Goal: Task Accomplishment & Management: Complete application form

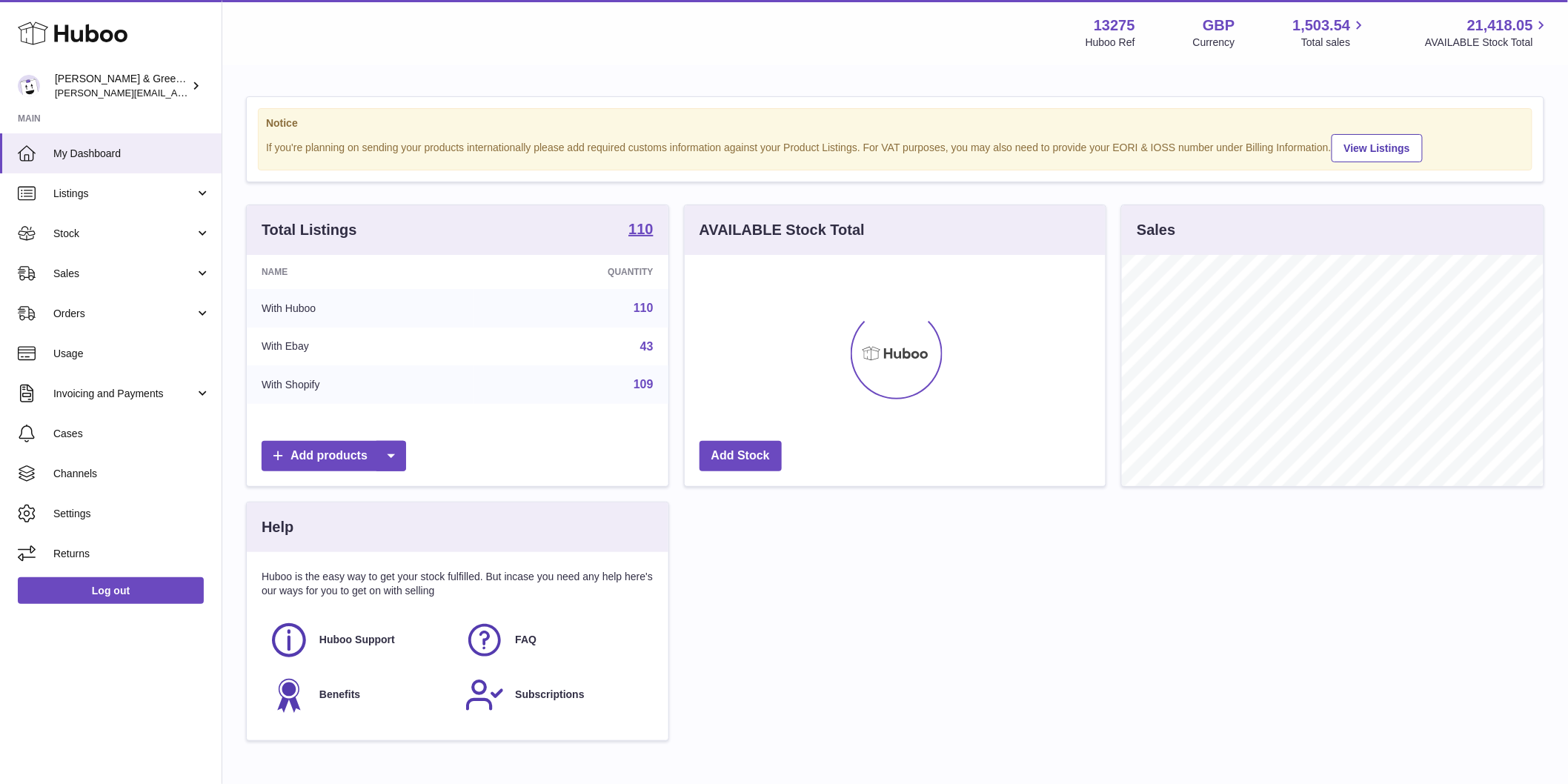
scroll to position [231, 421]
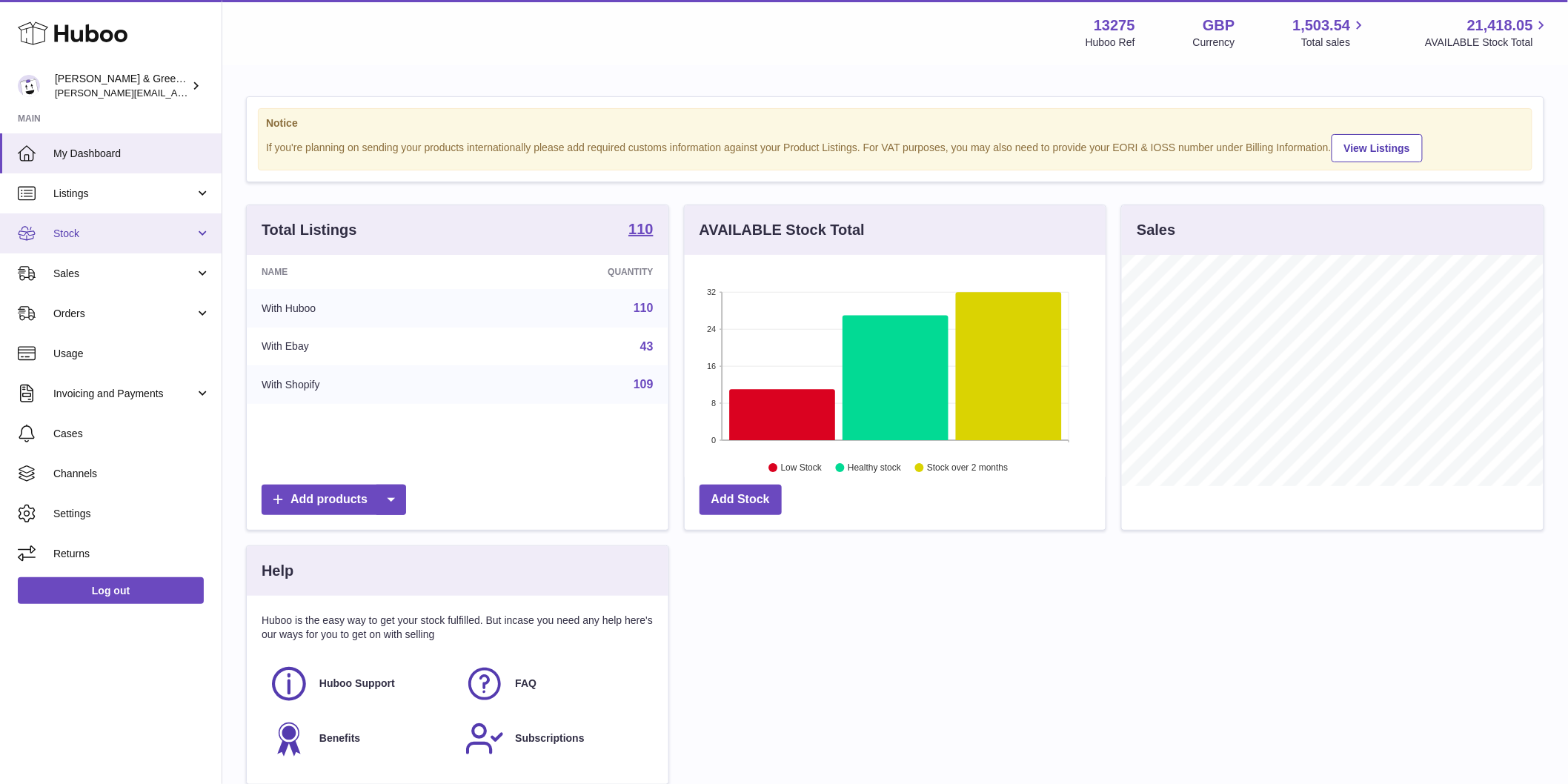
click at [147, 237] on span "Stock" at bounding box center [124, 234] width 142 height 14
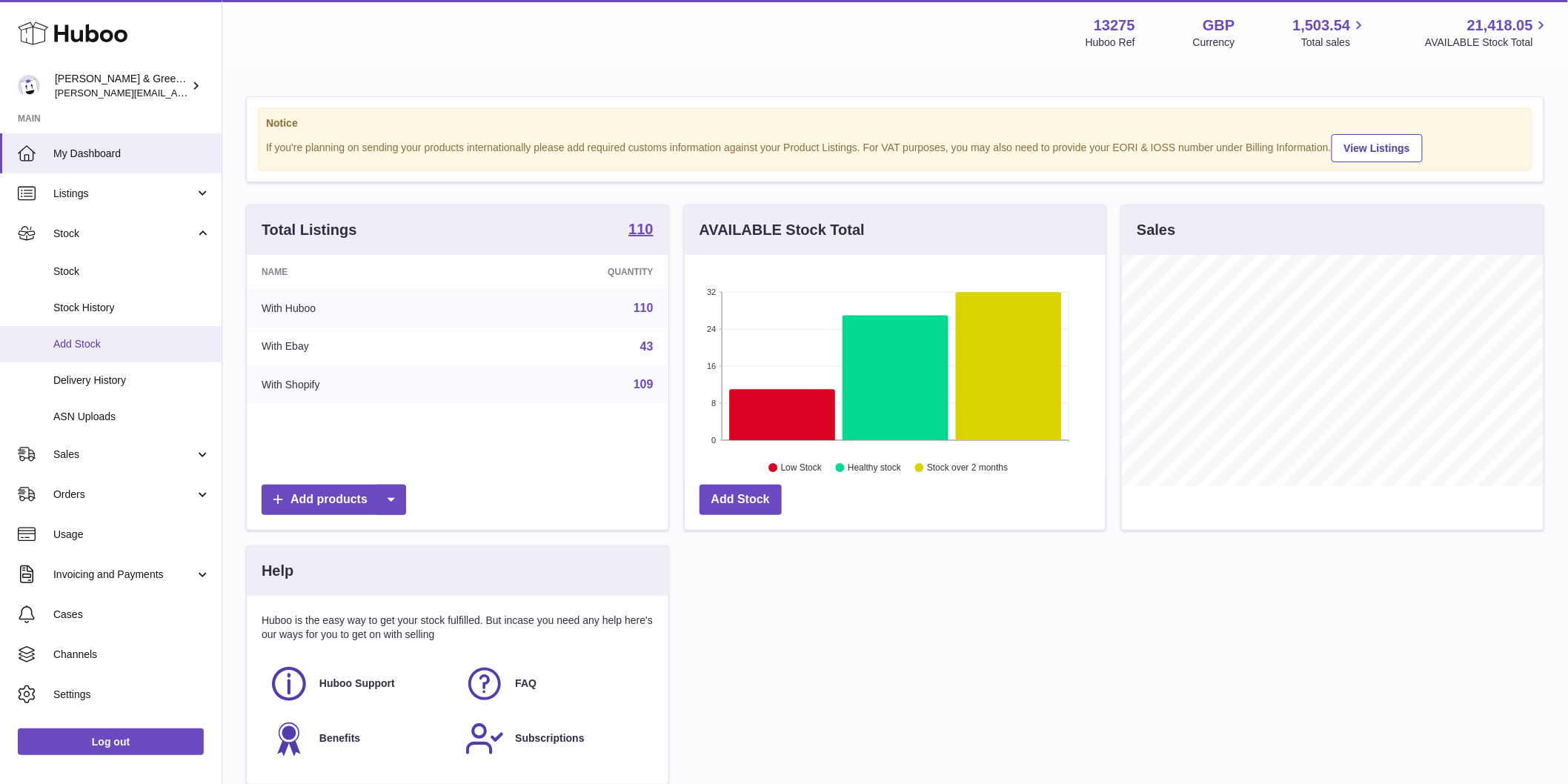
click at [112, 352] on link "Add Stock" at bounding box center [111, 344] width 222 height 36
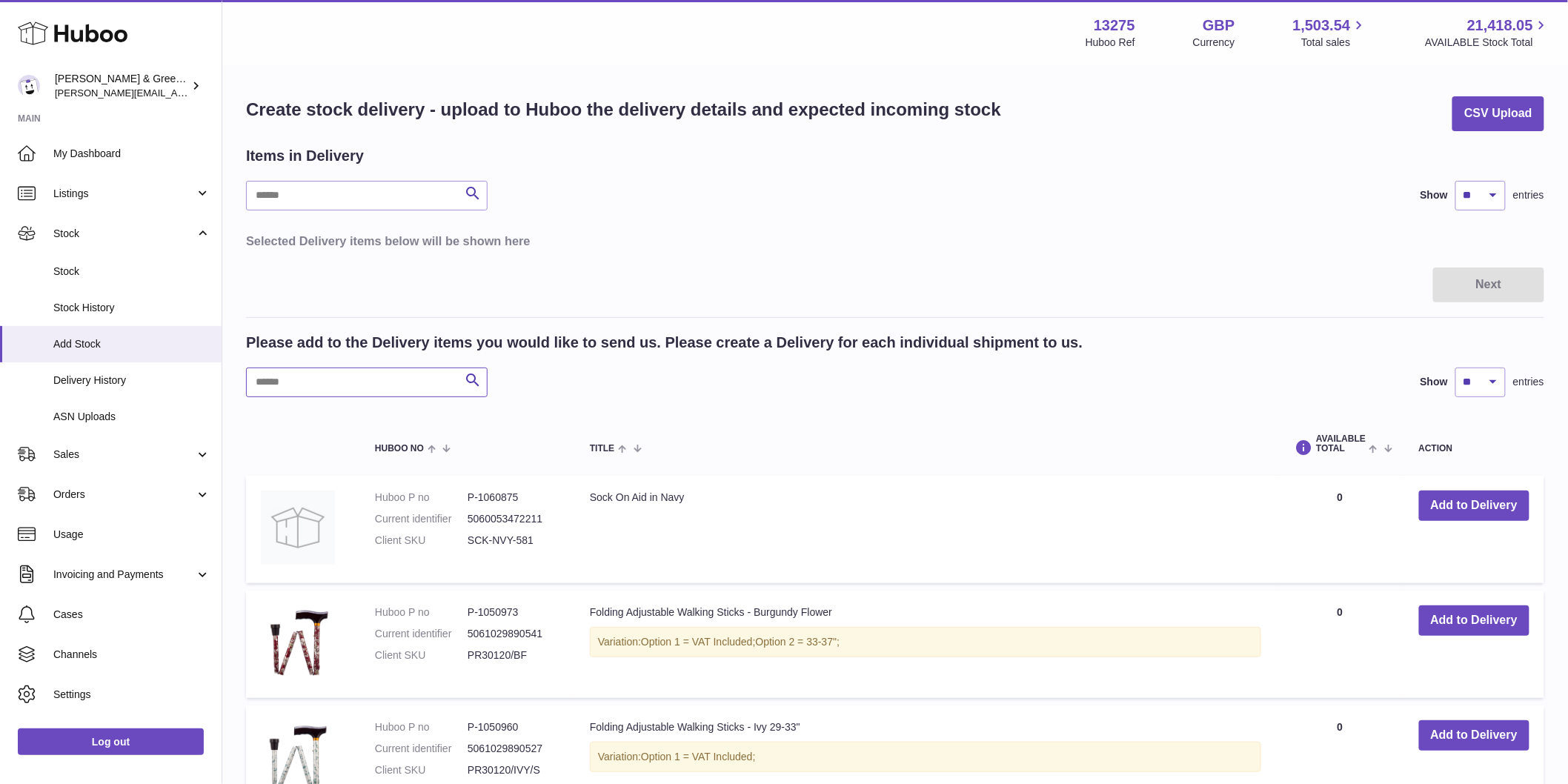
click at [324, 384] on input "text" at bounding box center [367, 381] width 241 height 29
type input "***"
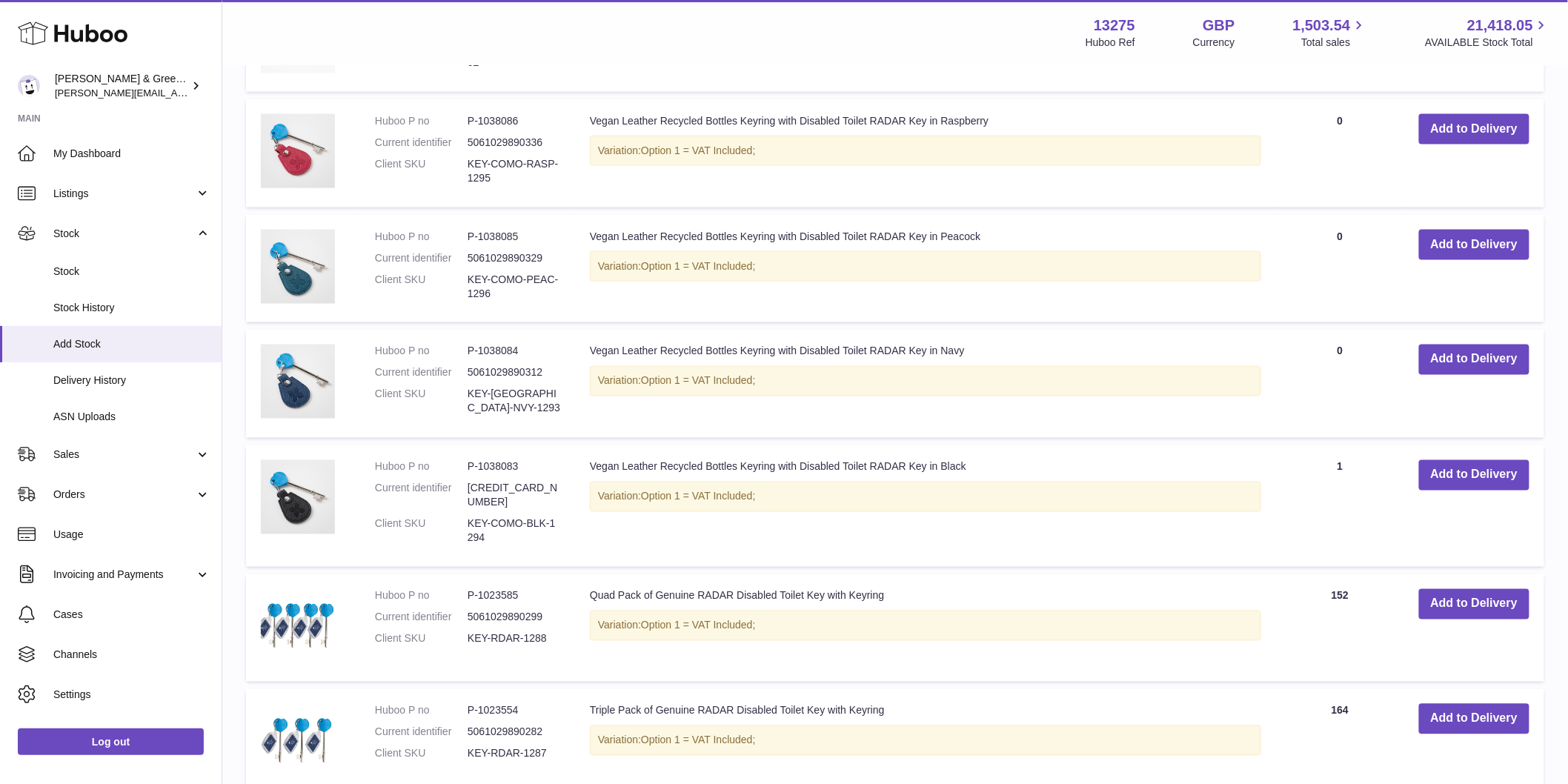
scroll to position [1033, 0]
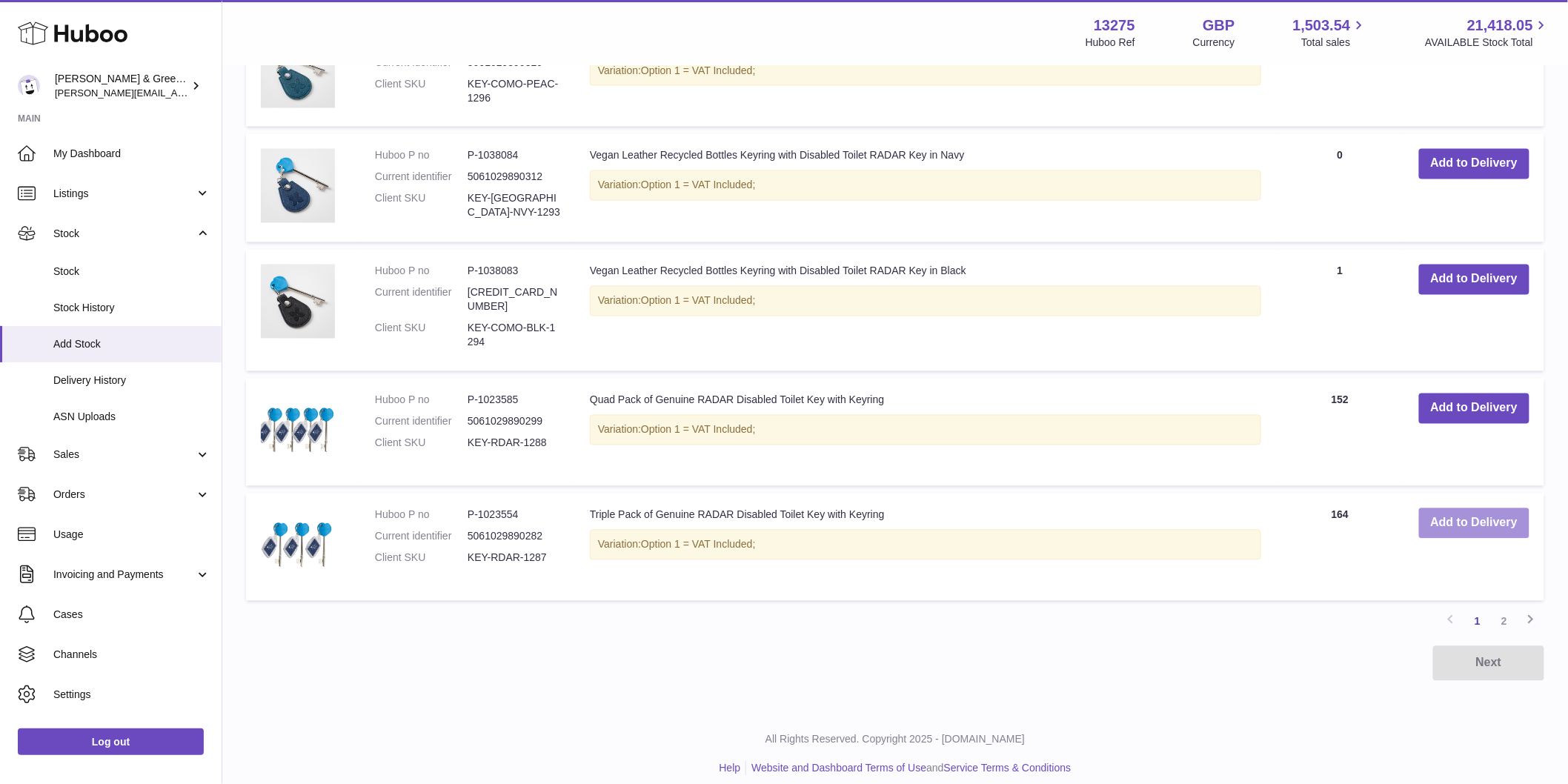
click at [1441, 514] on button "Add to Delivery" at bounding box center [1474, 523] width 110 height 30
click at [1493, 612] on link "2" at bounding box center [1504, 621] width 26 height 26
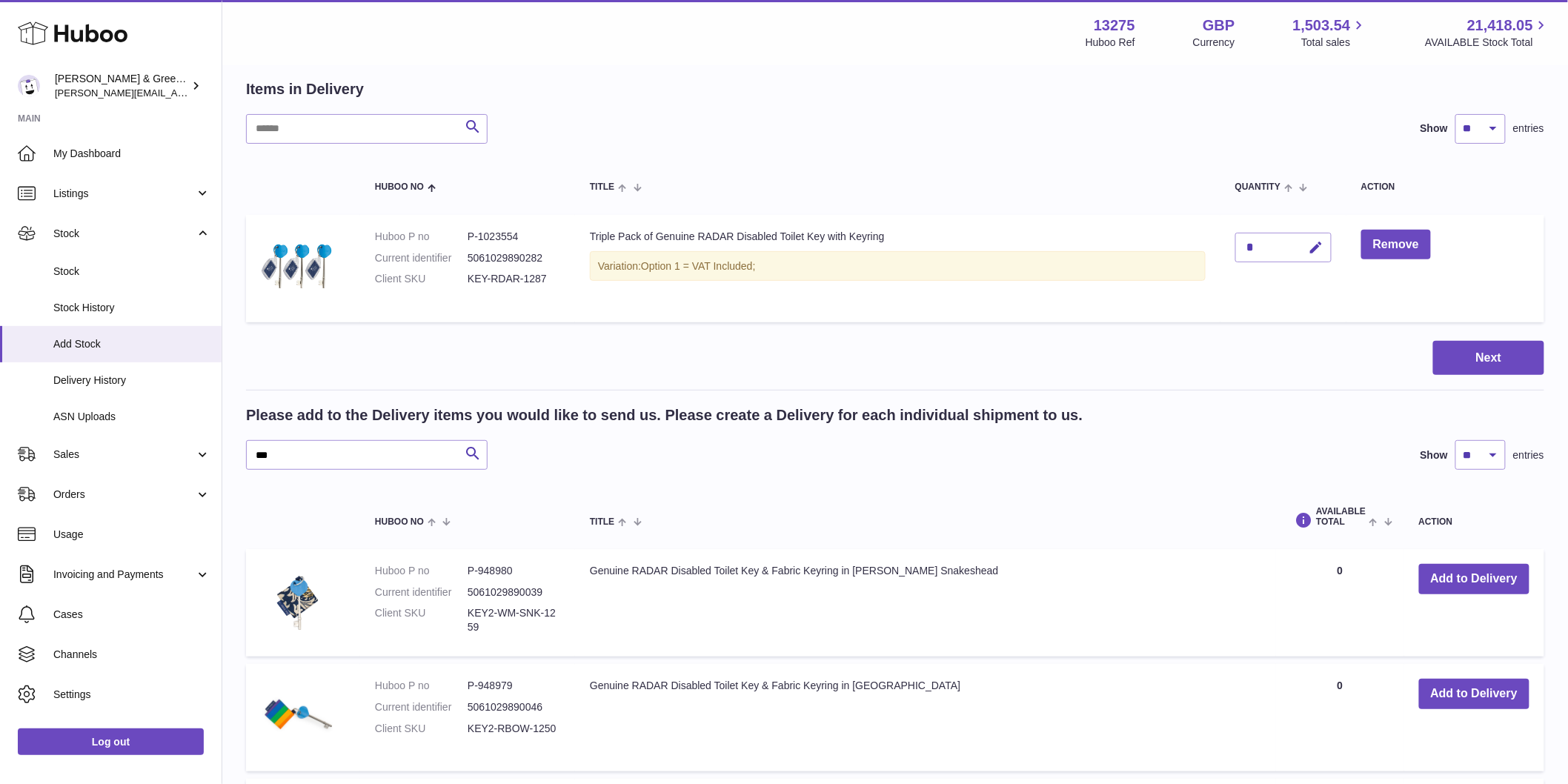
scroll to position [396, 0]
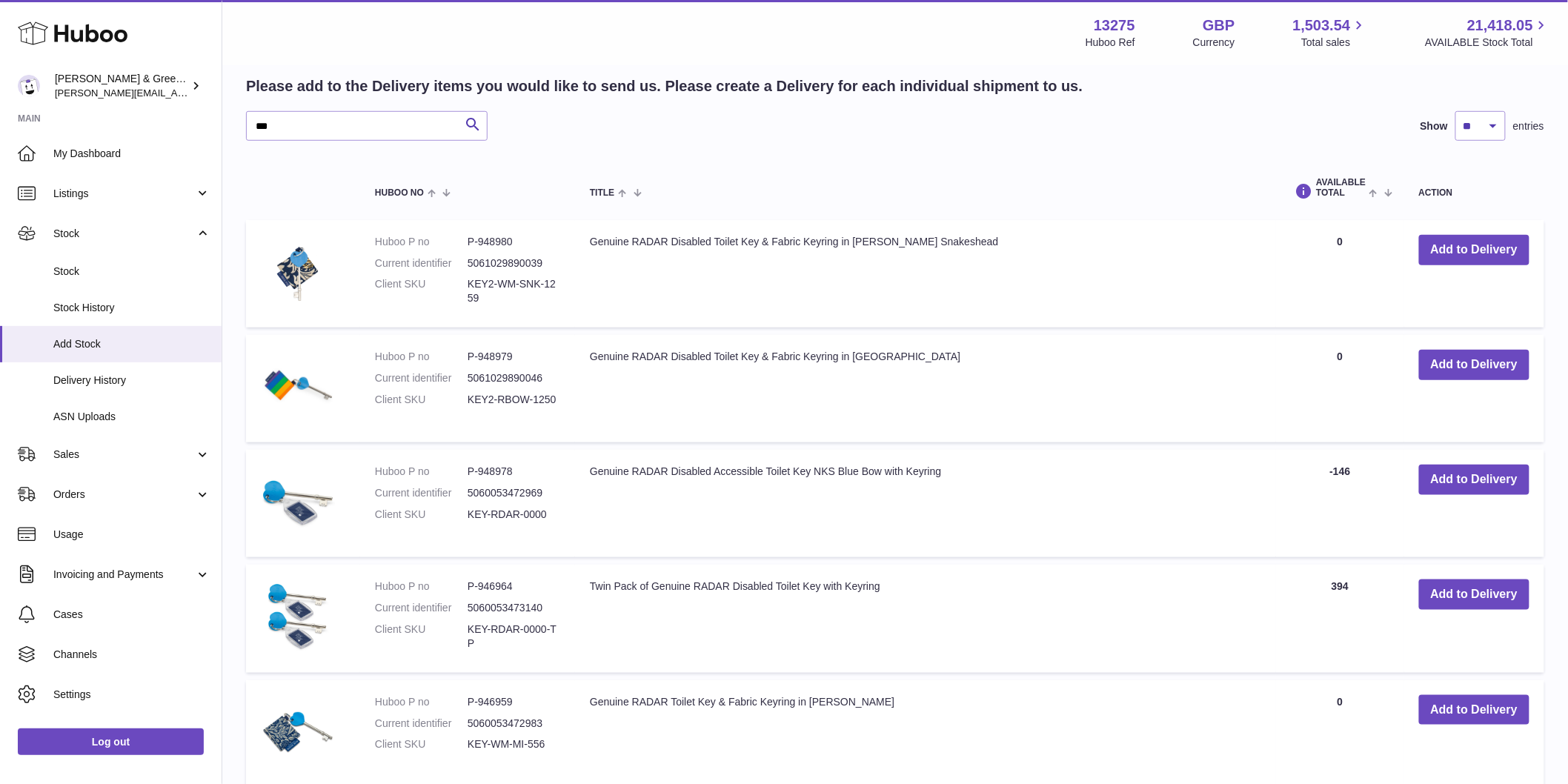
drag, startPoint x: 512, startPoint y: 462, endPoint x: 1204, endPoint y: 507, distance: 693.5
click at [1204, 507] on tr "Huboo P no P-948978 Current identifier 5060053472969 Client SKU KEY-RDAR-0000 G…" at bounding box center [895, 503] width 1299 height 107
click at [1191, 545] on td "Genuine RADAR Disabled Accessible Toilet Key NKS Blue Bow with Keyring" at bounding box center [926, 503] width 701 height 107
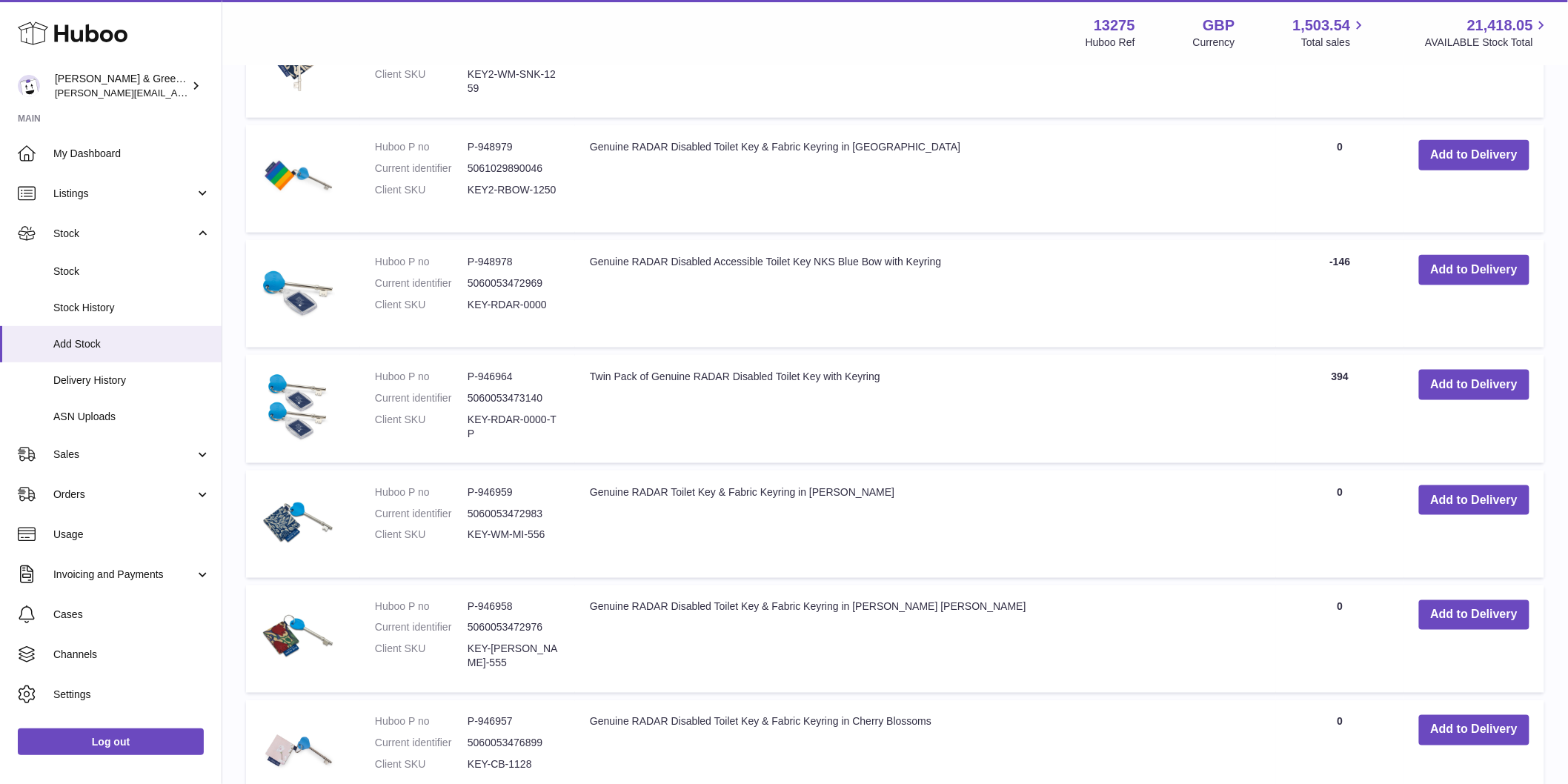
scroll to position [478, 0]
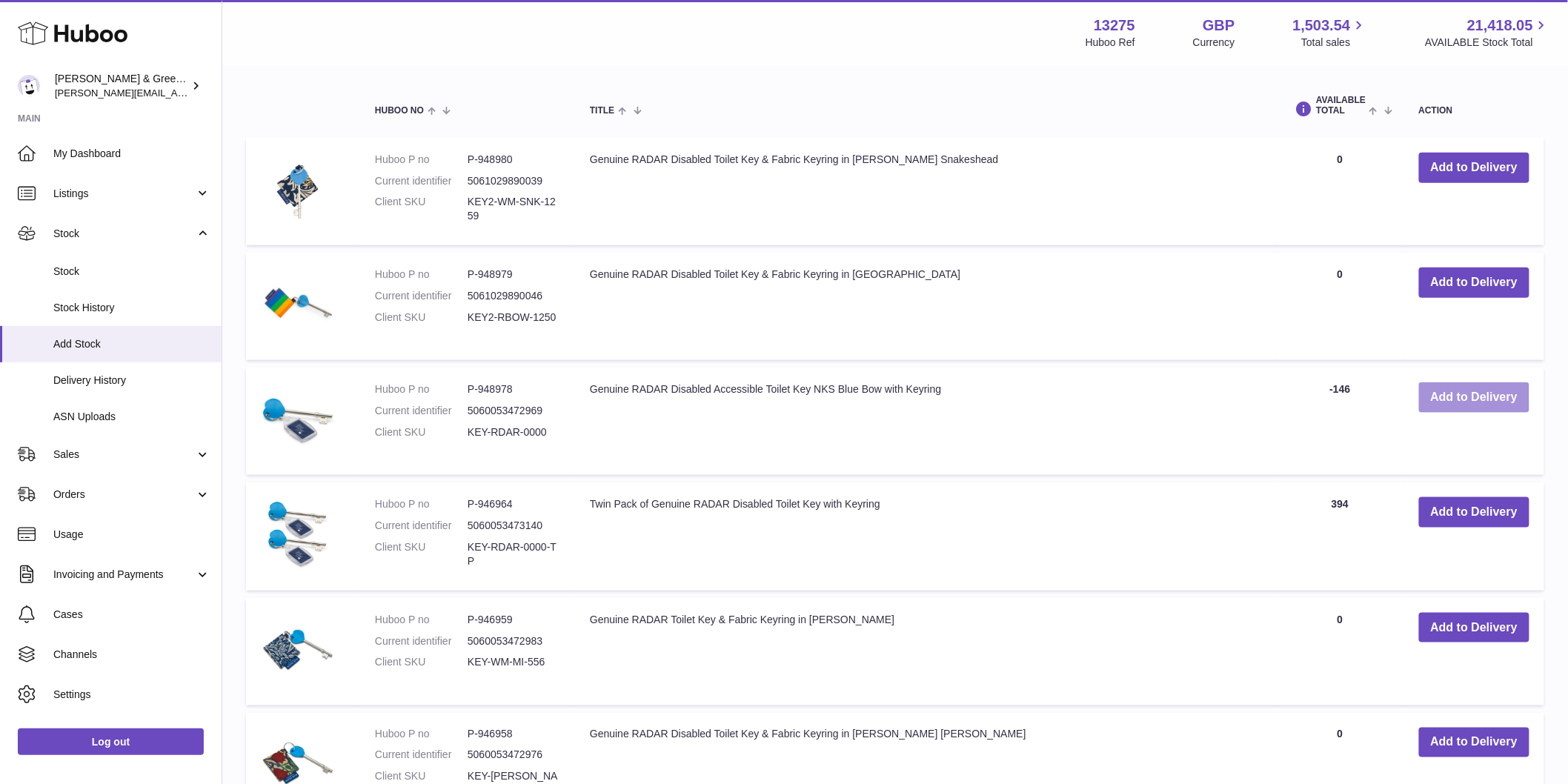
click at [1490, 409] on button "Add to Delivery" at bounding box center [1474, 397] width 110 height 30
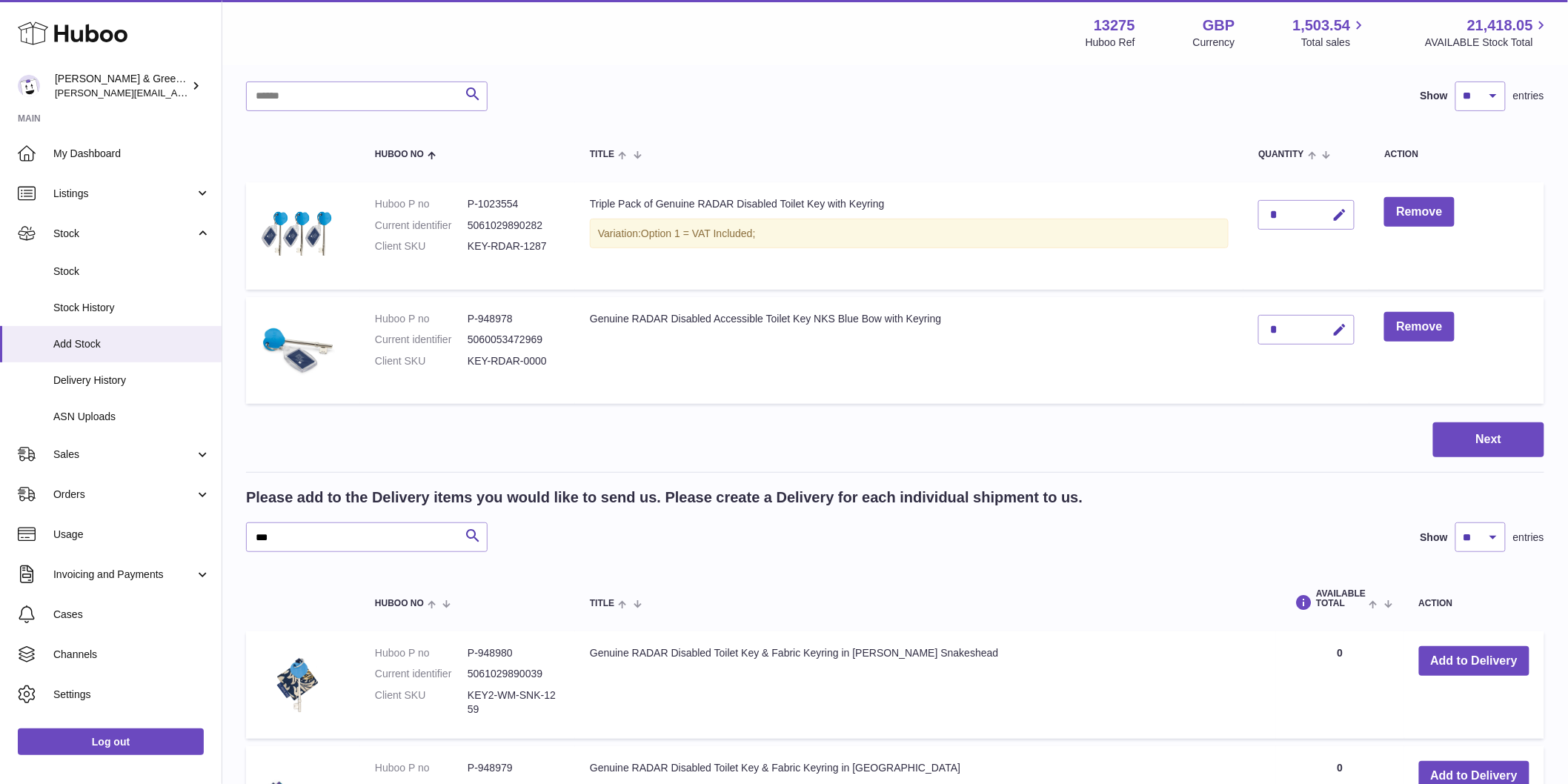
scroll to position [0, 0]
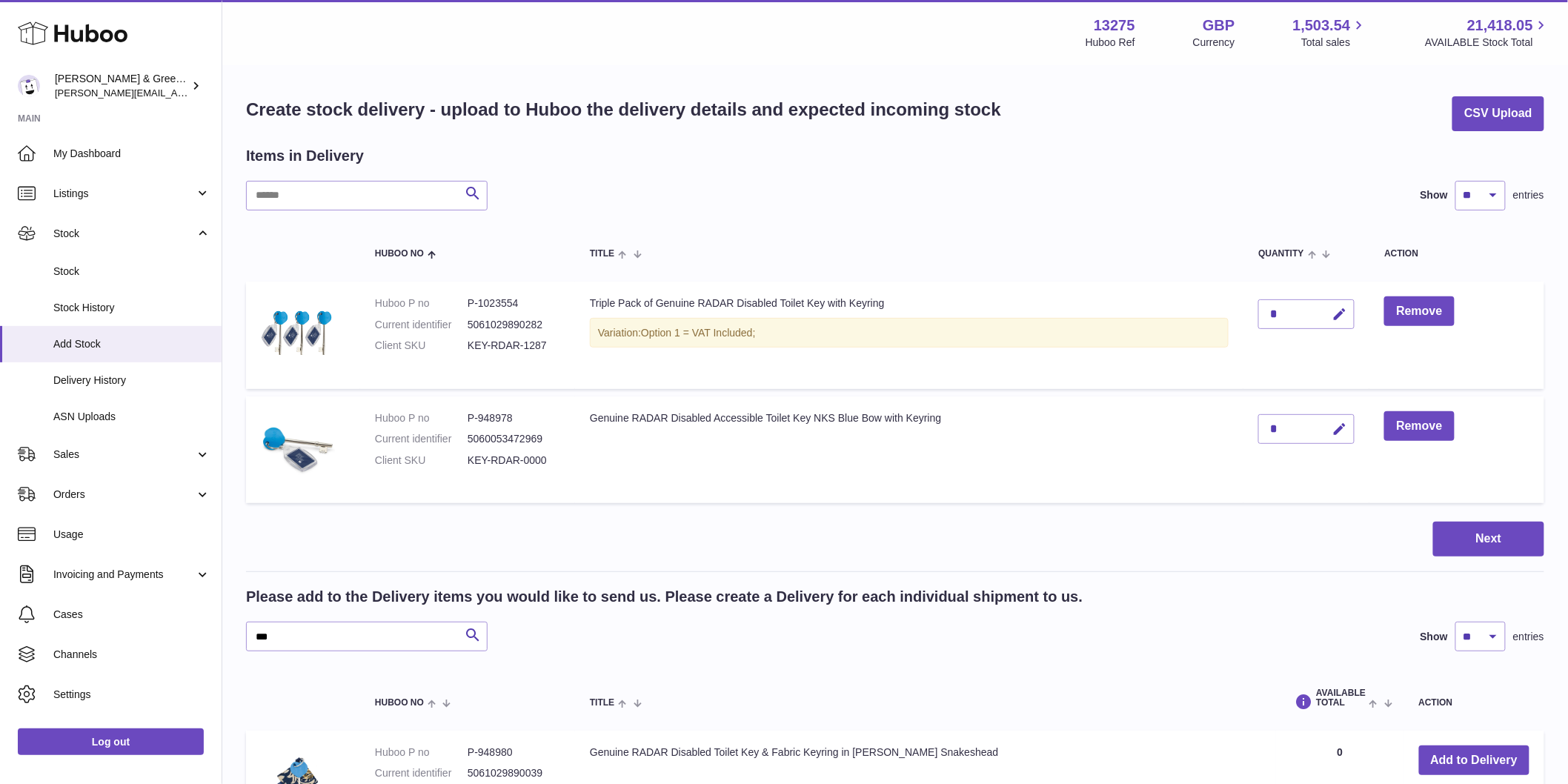
drag, startPoint x: 1284, startPoint y: 432, endPoint x: 1253, endPoint y: 432, distance: 31.0
click at [1253, 432] on td "*" at bounding box center [1306, 450] width 126 height 107
click at [1346, 430] on icon "button" at bounding box center [1339, 429] width 16 height 16
type input "****"
click at [1334, 310] on icon "button" at bounding box center [1339, 314] width 16 height 16
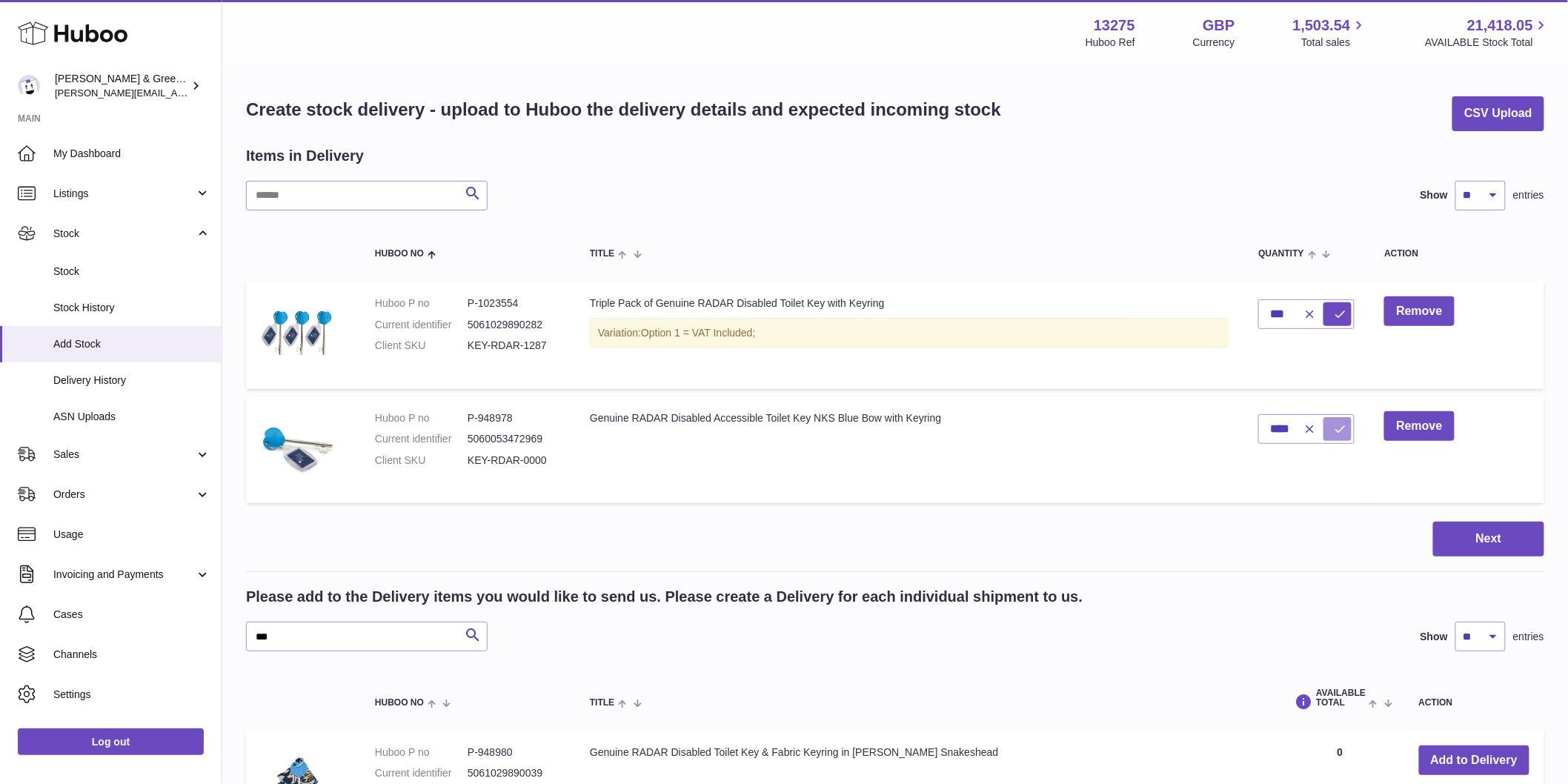
click at [1338, 432] on icon "submit" at bounding box center [1340, 429] width 14 height 14
click at [1302, 308] on div "*" at bounding box center [1307, 314] width 97 height 29
click at [1342, 314] on icon "button" at bounding box center [1339, 314] width 16 height 16
type input "***"
click at [1349, 313] on button "submit" at bounding box center [1337, 314] width 28 height 23
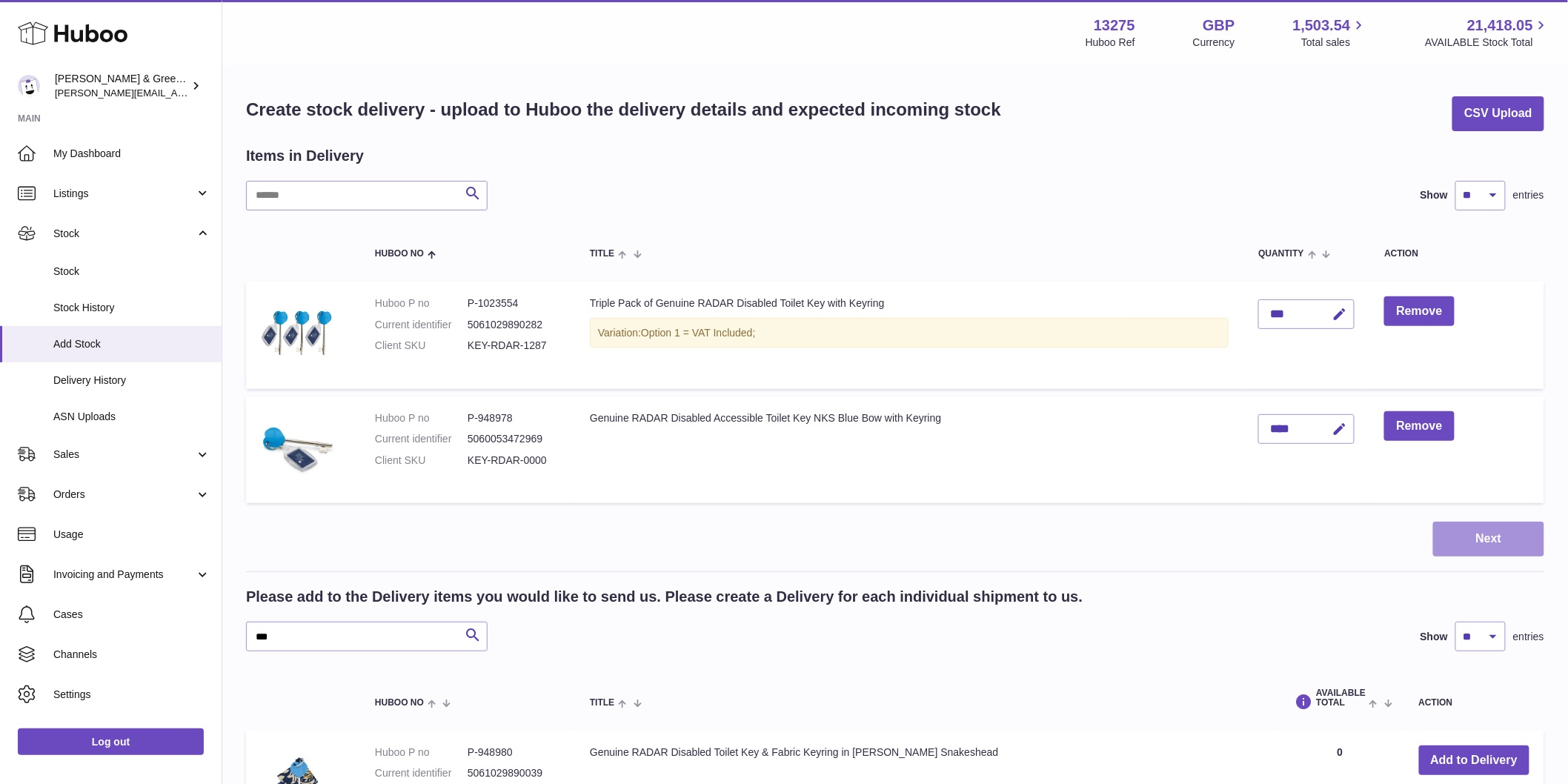
click at [1487, 534] on button "Next" at bounding box center [1488, 539] width 111 height 35
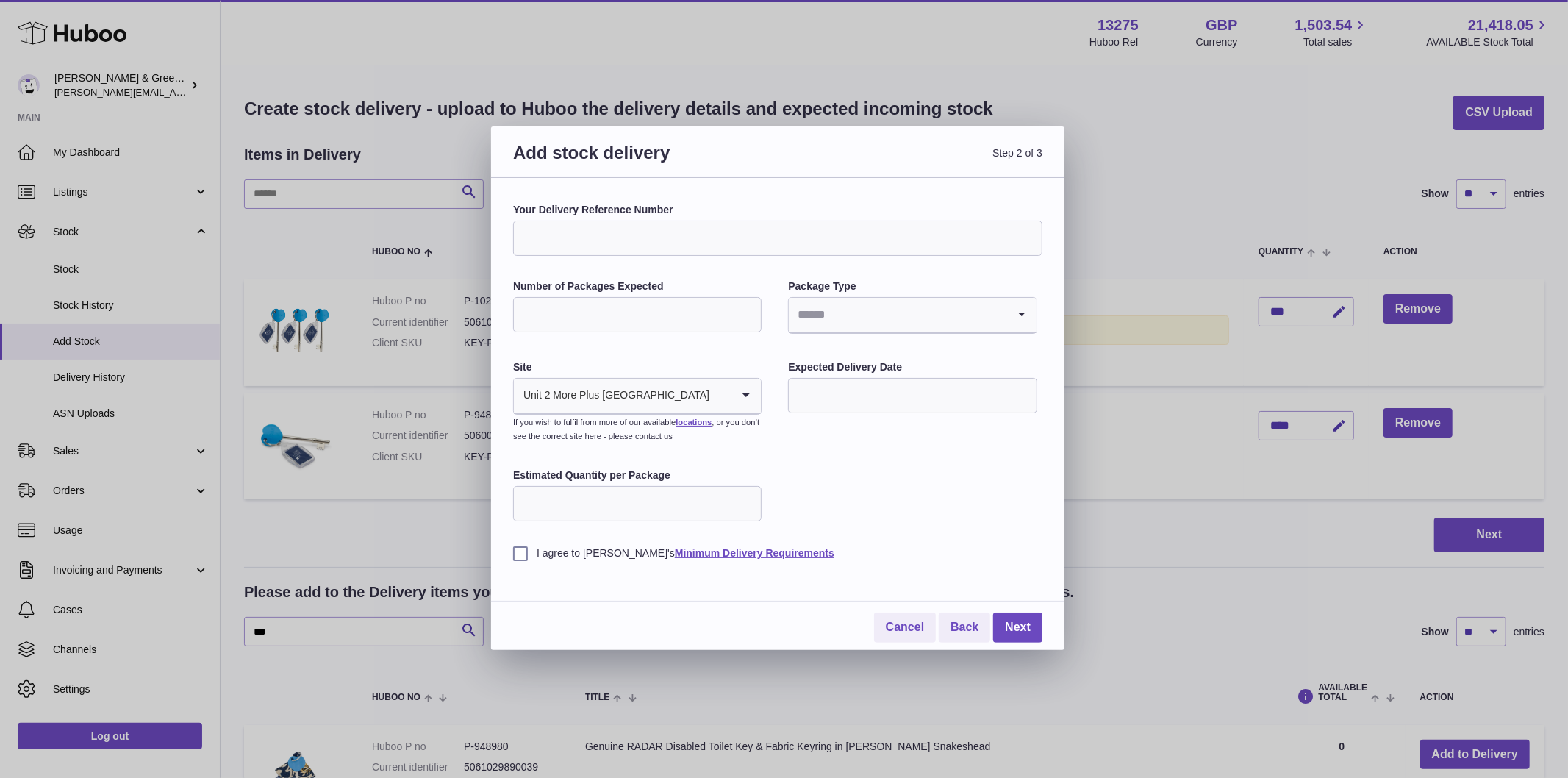
click at [643, 230] on input "Your Delivery Reference Number" at bounding box center [777, 238] width 529 height 35
type input "**********"
click at [533, 306] on input "Number of Packages Expected" at bounding box center [637, 314] width 248 height 35
type input "*"
click at [821, 416] on li "Boxes" at bounding box center [912, 413] width 245 height 29
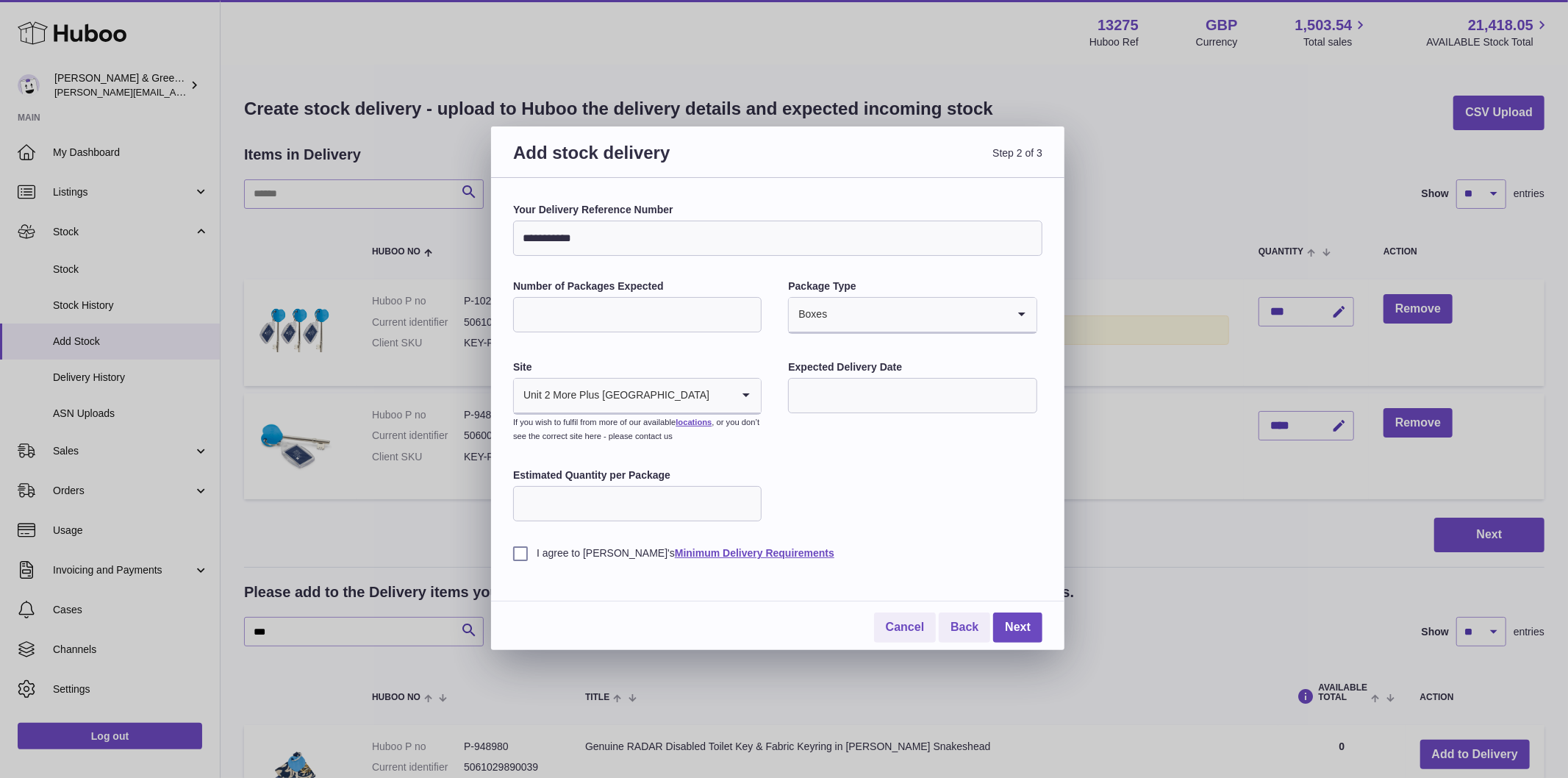
click at [827, 410] on input "text" at bounding box center [912, 395] width 248 height 35
click at [822, 547] on span "13" at bounding box center [811, 546] width 26 height 26
type input "**********"
click at [676, 513] on input "Estimated Quantity per Package" at bounding box center [637, 503] width 248 height 35
click at [676, 504] on input "Estimated Quantity per Package" at bounding box center [637, 503] width 248 height 35
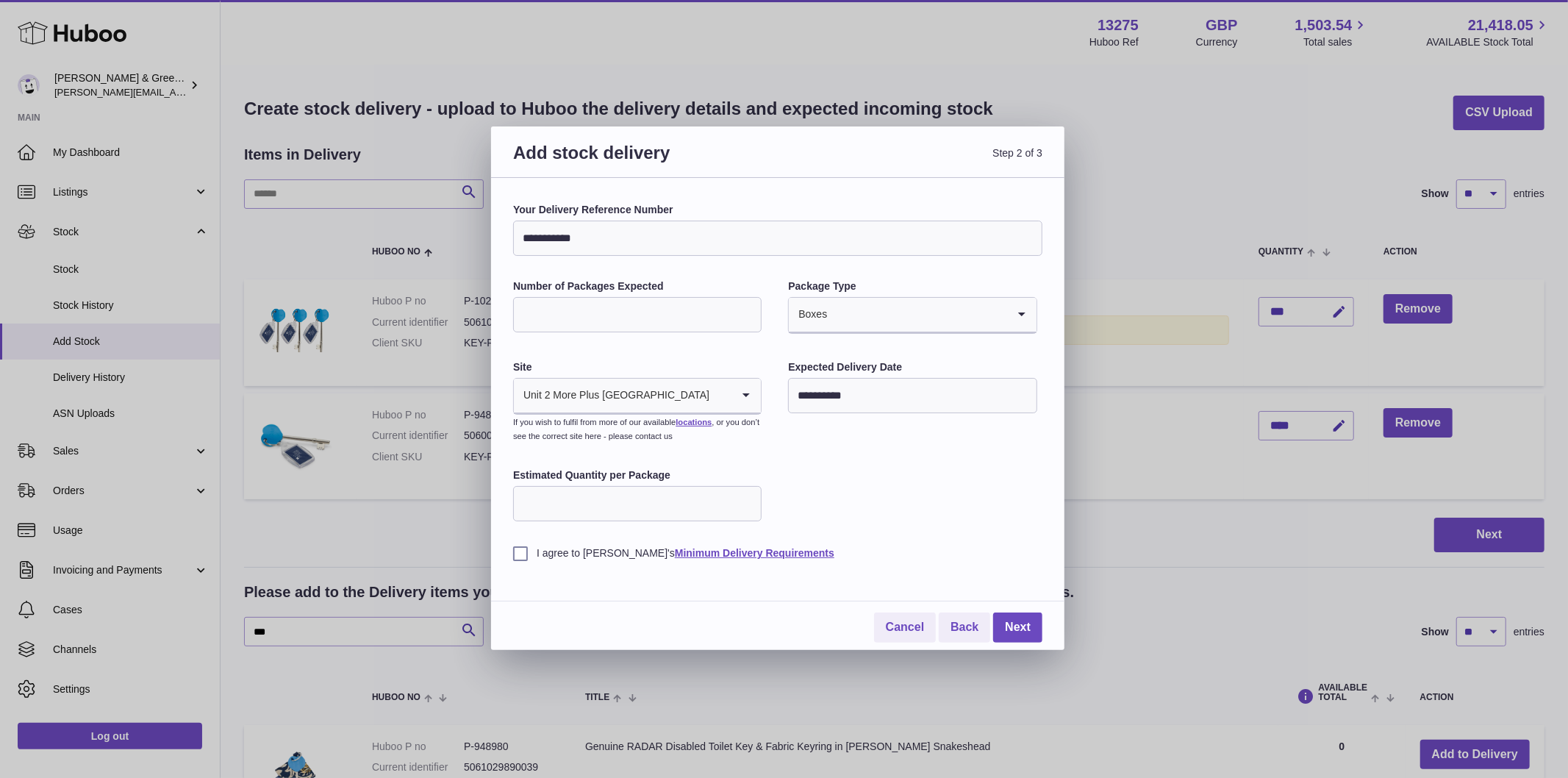
click at [518, 555] on label "I agree to Huboo's Minimum Delivery Requirements" at bounding box center [777, 553] width 529 height 14
click at [555, 497] on input "Estimated Quantity per Package" at bounding box center [637, 503] width 248 height 35
type input "***"
click at [1028, 630] on link "Next" at bounding box center [1018, 628] width 49 height 30
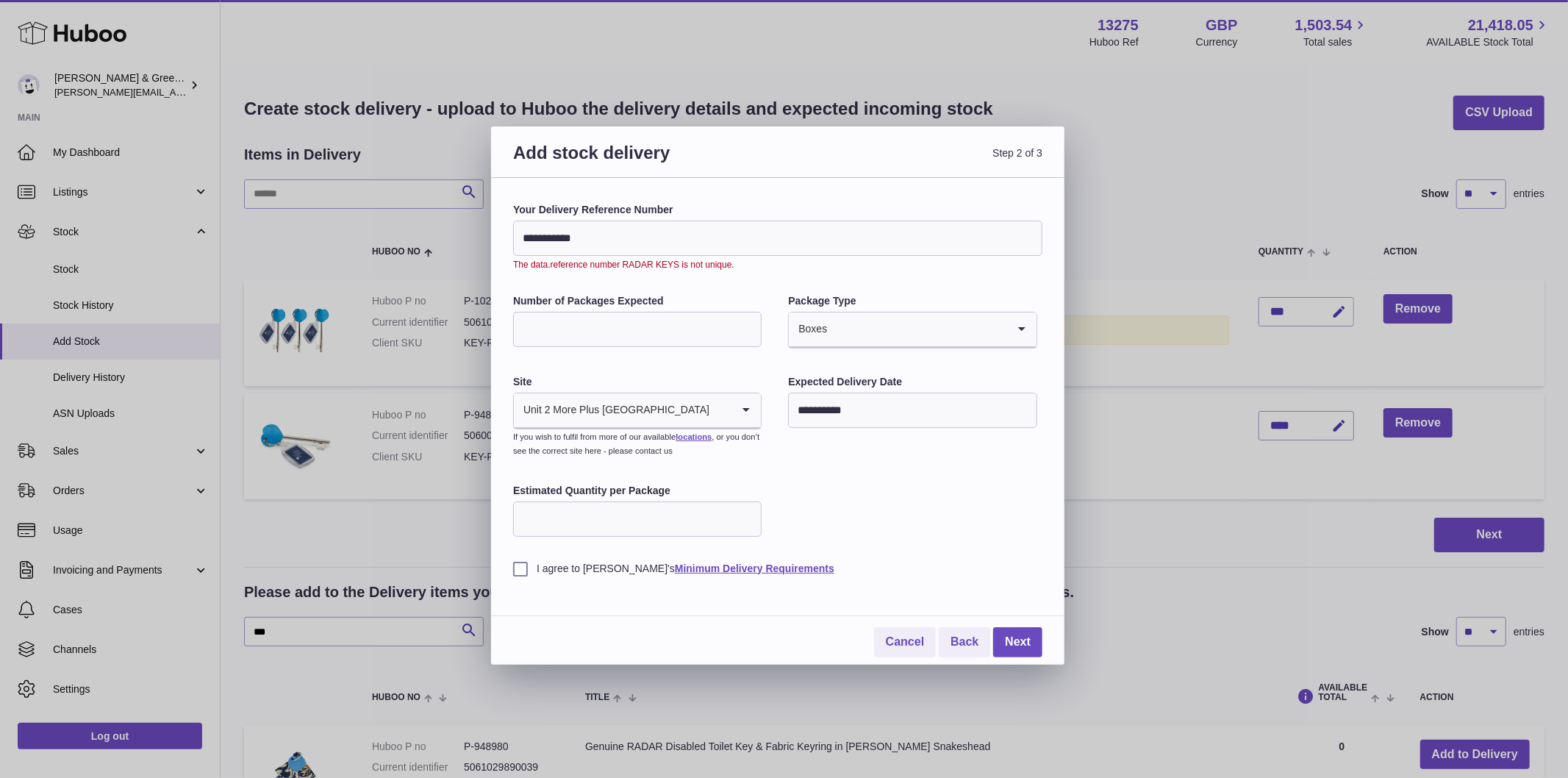
drag, startPoint x: 628, startPoint y: 235, endPoint x: 328, endPoint y: 244, distance: 300.1
click at [334, 243] on div "**********" at bounding box center [784, 389] width 1568 height 778
click at [628, 195] on div "**********" at bounding box center [777, 421] width 573 height 487
drag, startPoint x: 669, startPoint y: 239, endPoint x: 209, endPoint y: 243, distance: 460.0
click at [268, 243] on div "**********" at bounding box center [784, 389] width 1568 height 778
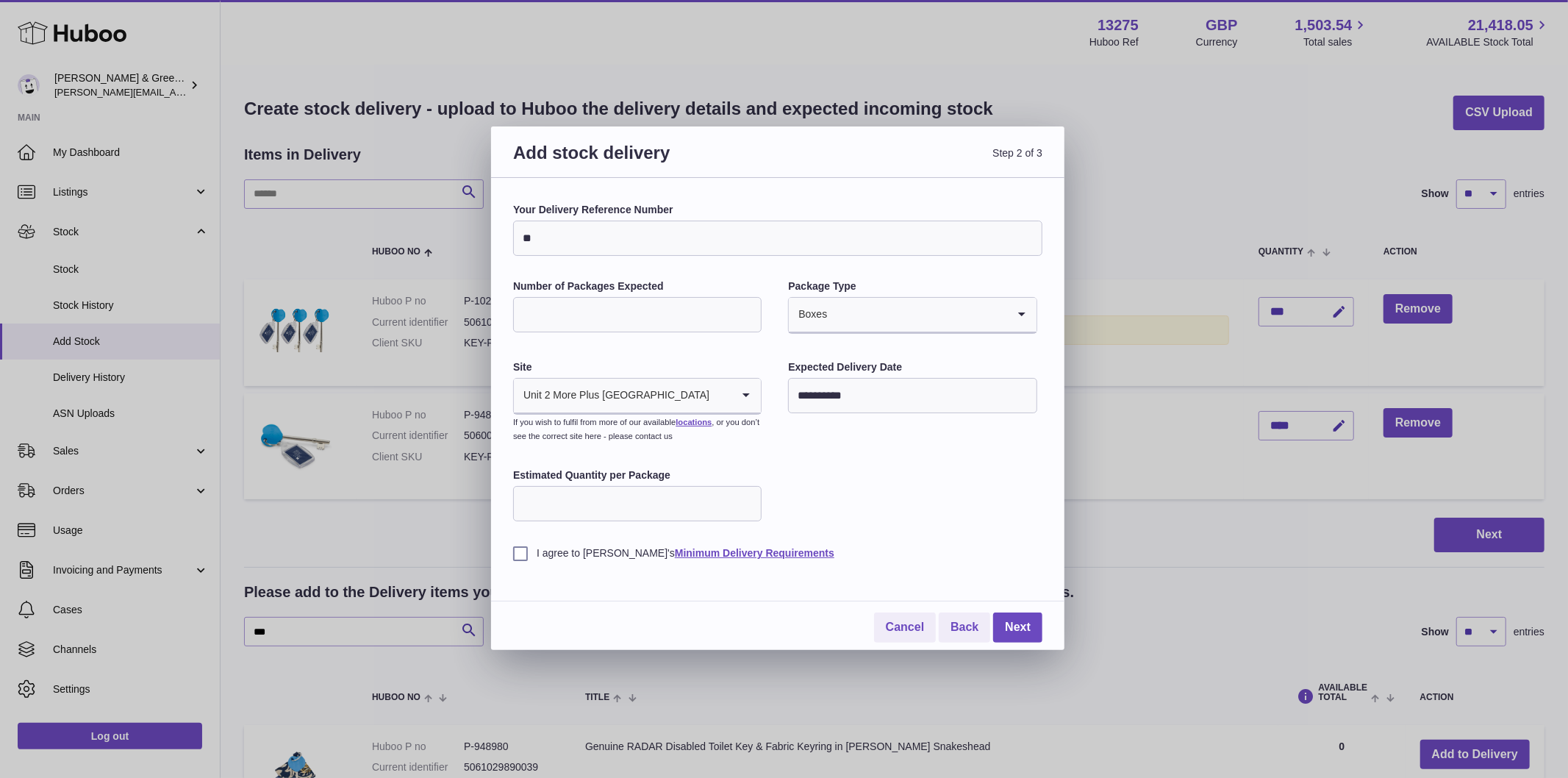
type input "*"
click at [1019, 621] on link "Next" at bounding box center [1018, 628] width 49 height 30
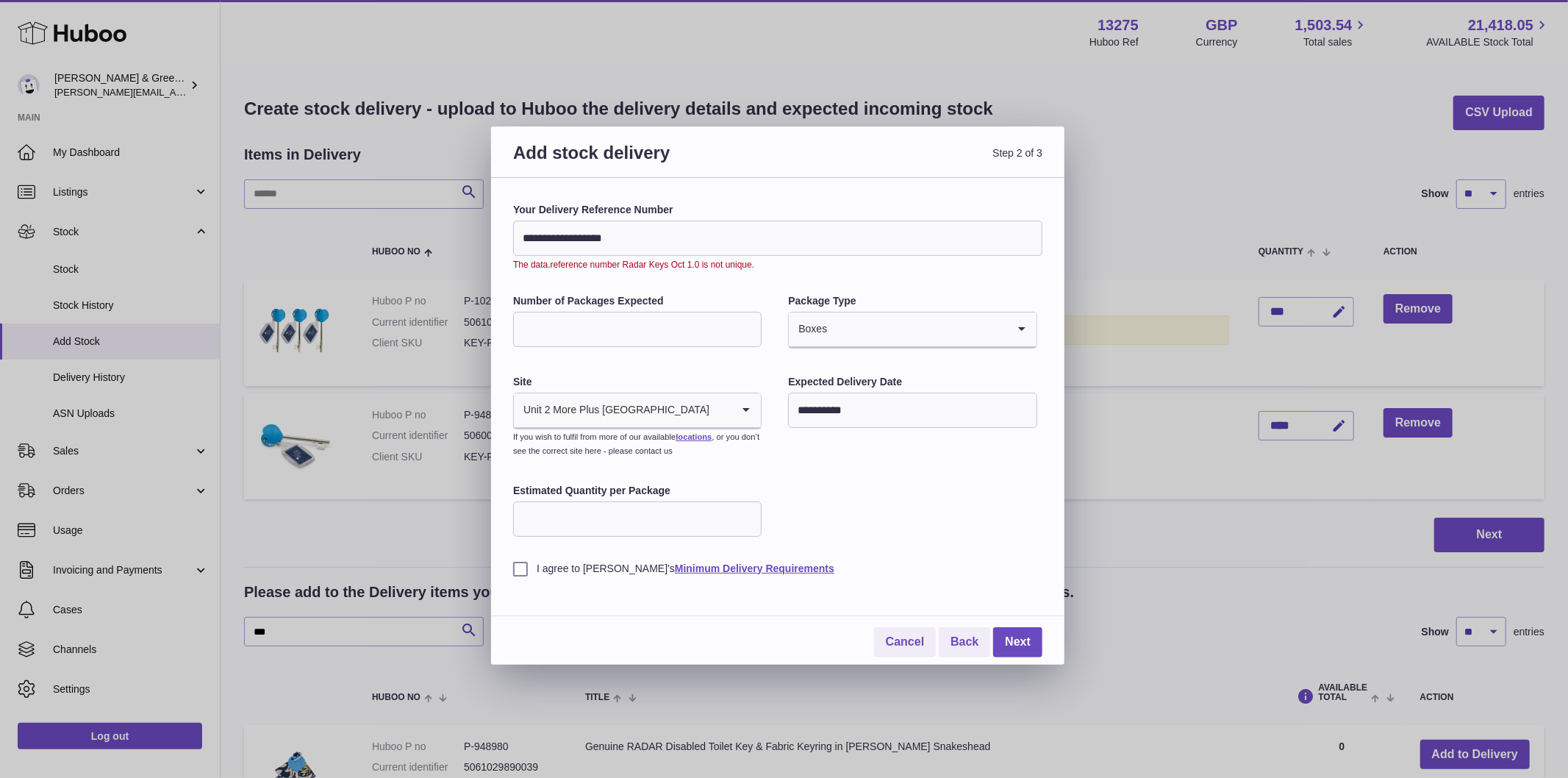
click at [605, 238] on input "**********" at bounding box center [777, 238] width 529 height 35
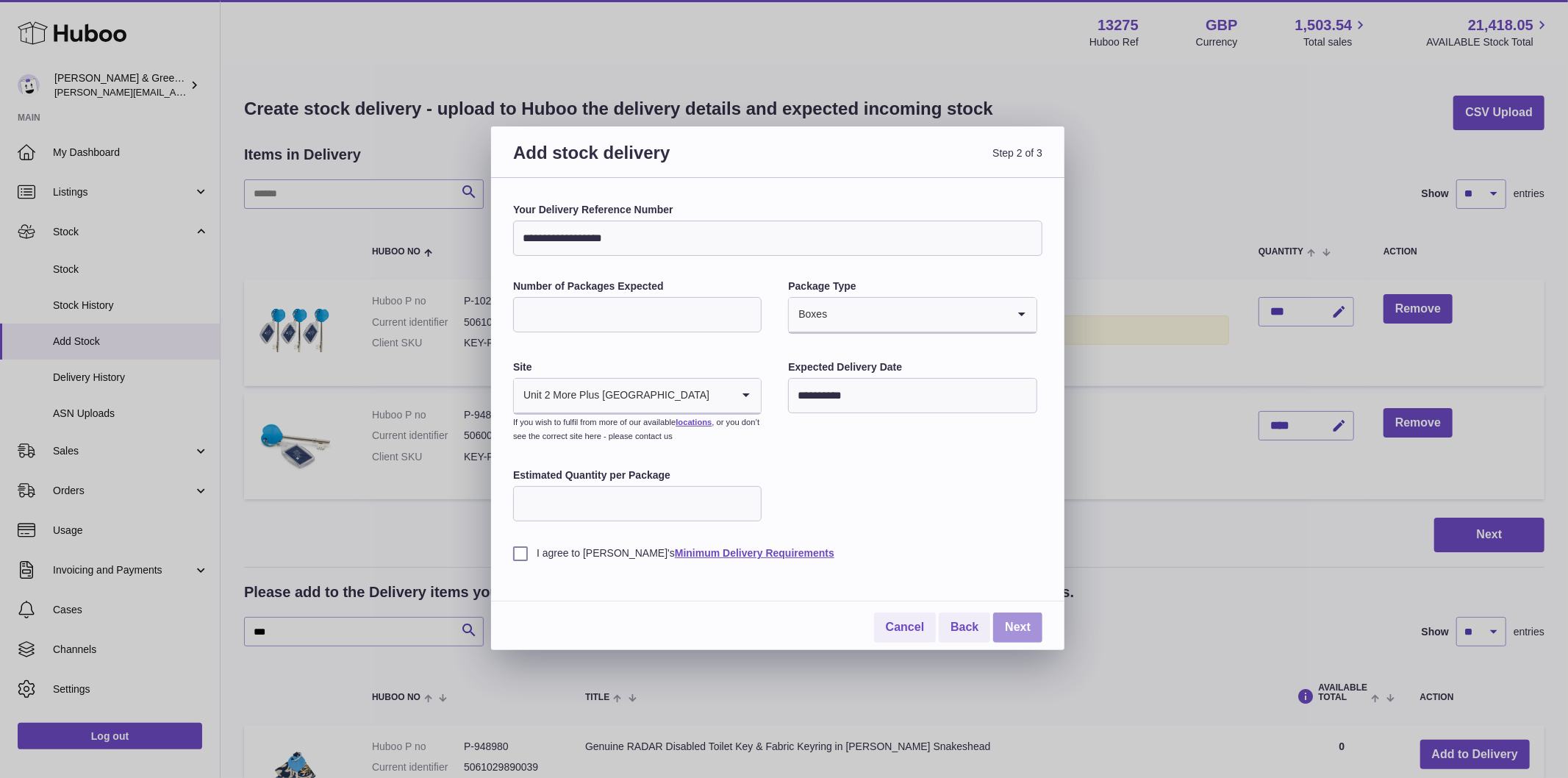
type input "**********"
click at [1026, 630] on link "Next" at bounding box center [1018, 628] width 49 height 30
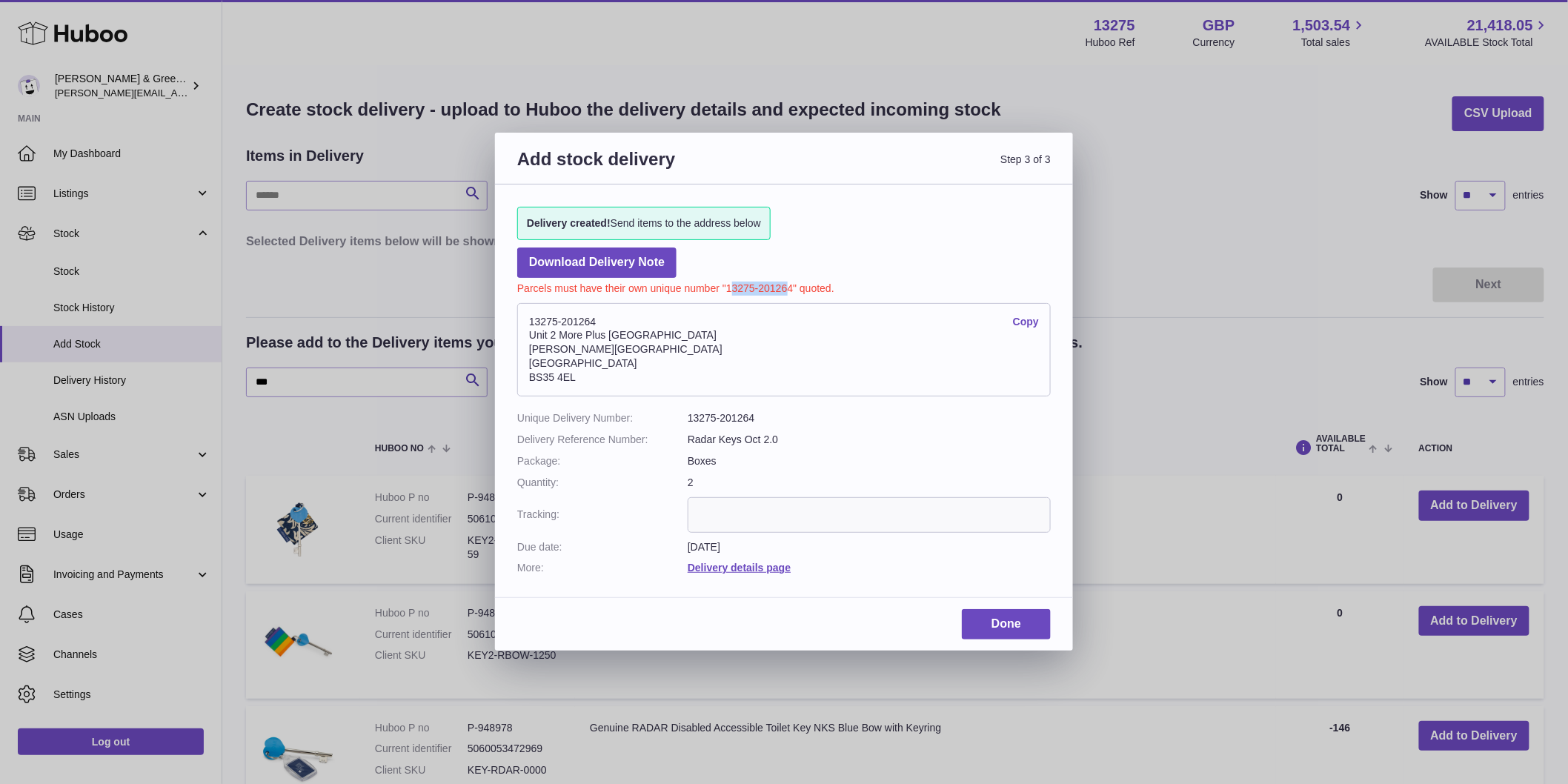
drag, startPoint x: 790, startPoint y: 290, endPoint x: 729, endPoint y: 290, distance: 61.0
click at [729, 290] on p "Parcels must have their own unique number "13275-201264" quoted." at bounding box center [784, 286] width 533 height 18
drag, startPoint x: 794, startPoint y: 289, endPoint x: 728, endPoint y: 292, distance: 66.1
click at [728, 292] on p "Parcels must have their own unique number "13275-201264" quoted." at bounding box center [784, 286] width 533 height 18
copy p "13275-201264"
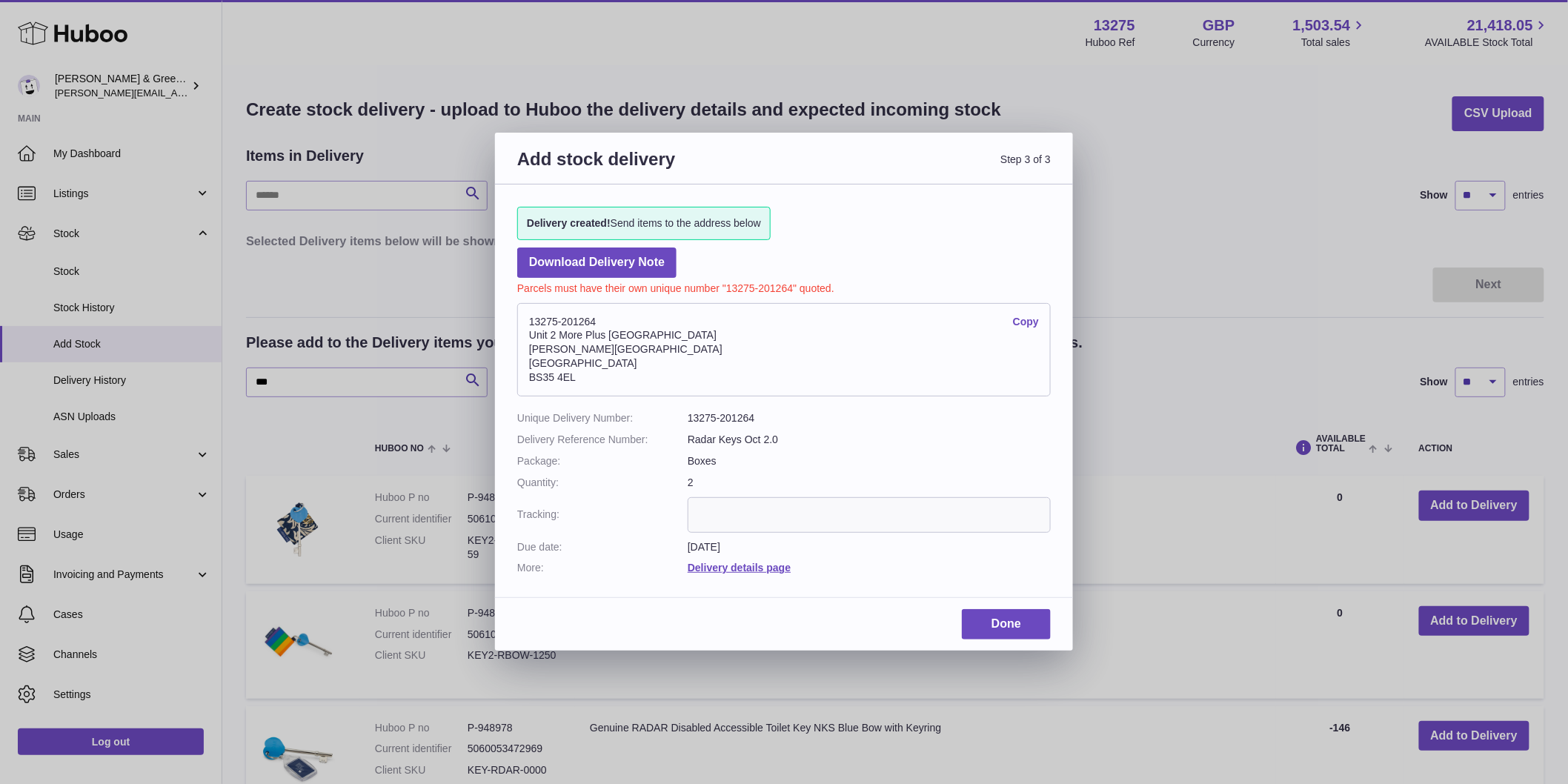
click at [91, 252] on div "Add stock delivery Step 3 of 3 Delivery created! Send items to the address belo…" at bounding box center [784, 392] width 1568 height 784
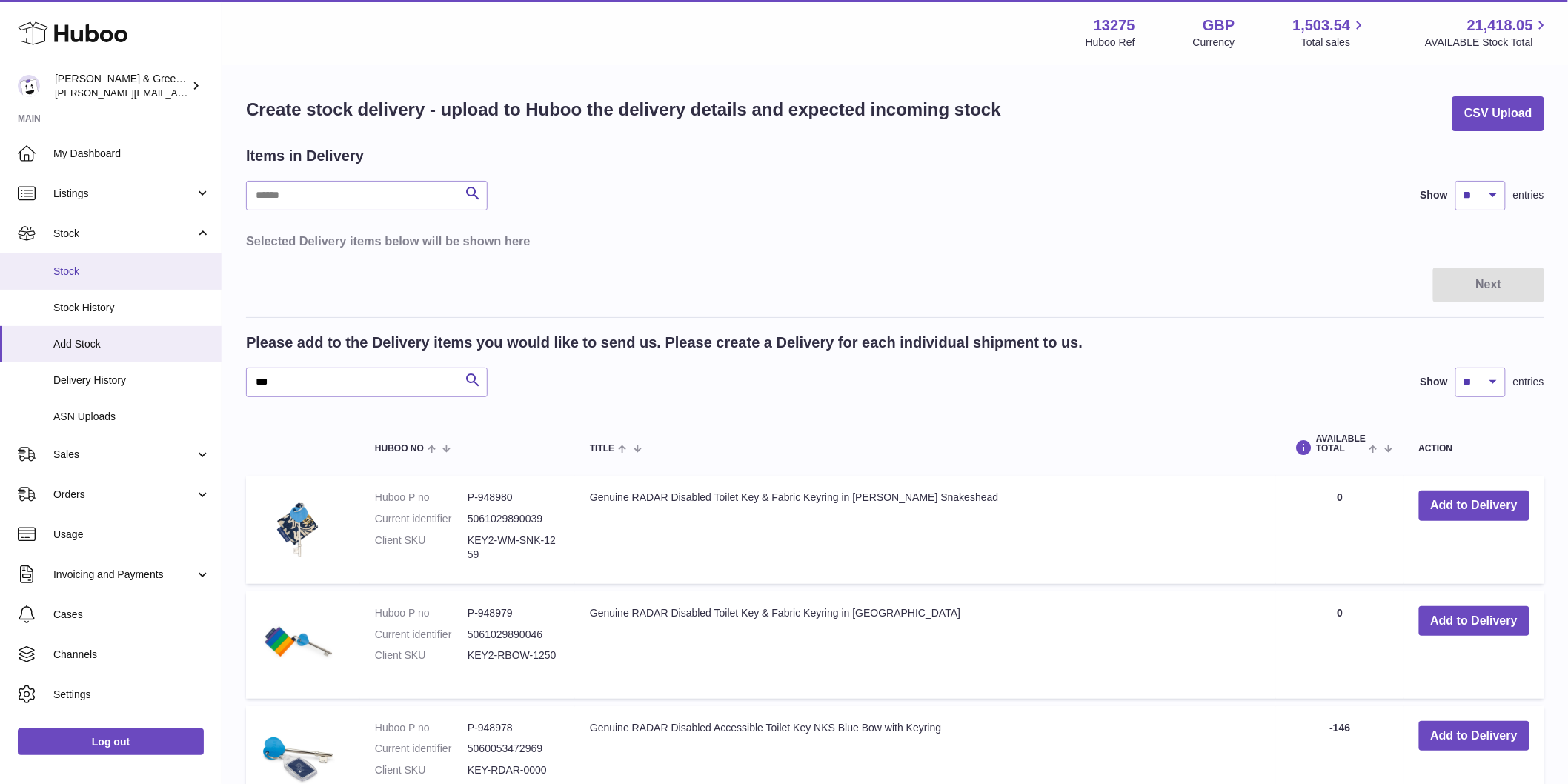
click at [82, 276] on span "Stock" at bounding box center [132, 271] width 157 height 14
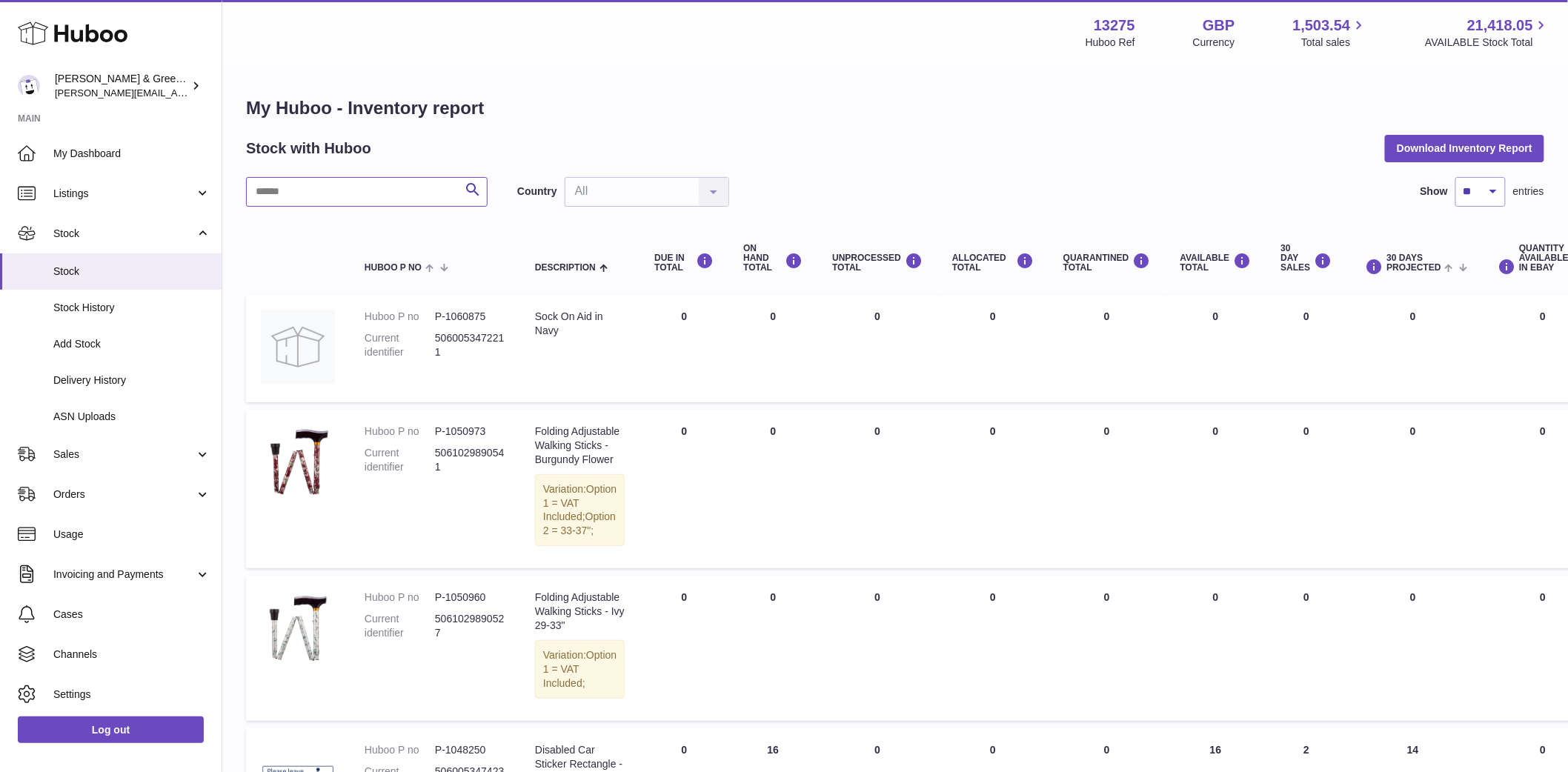
click at [357, 188] on input "text" at bounding box center [367, 191] width 241 height 29
type input "***"
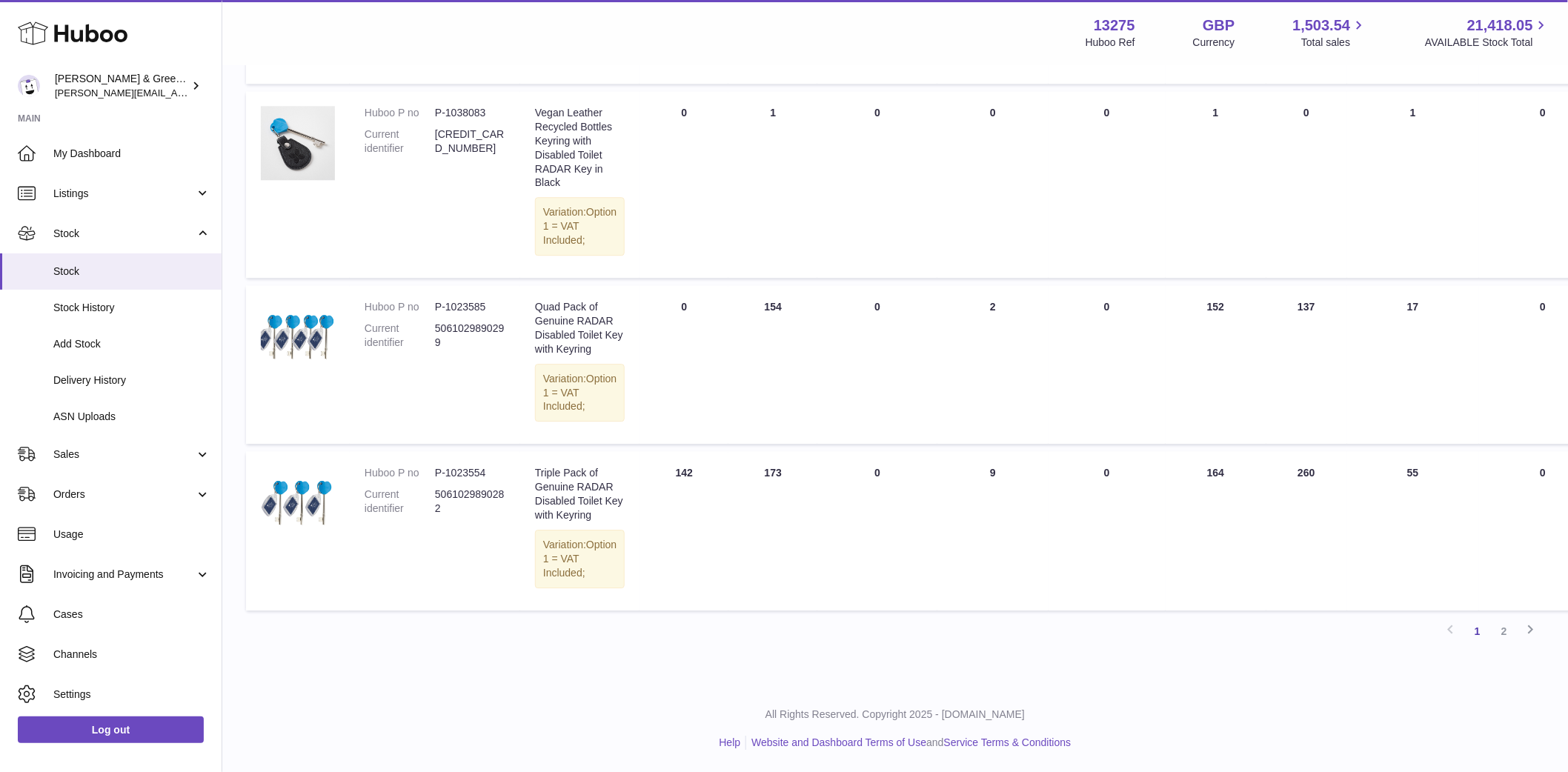
scroll to position [1811, 0]
click at [1503, 645] on link "2" at bounding box center [1504, 631] width 26 height 26
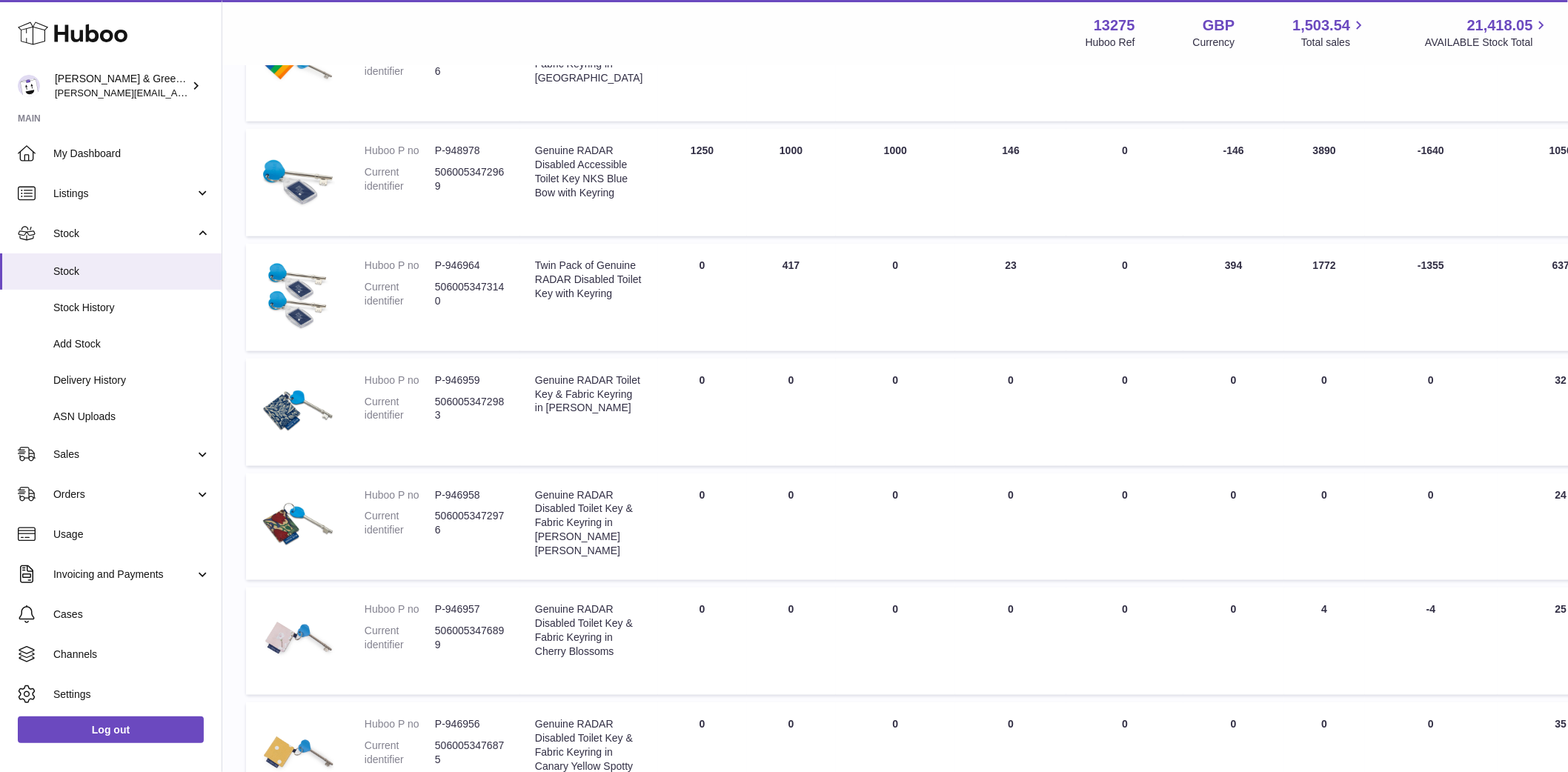
scroll to position [314, 0]
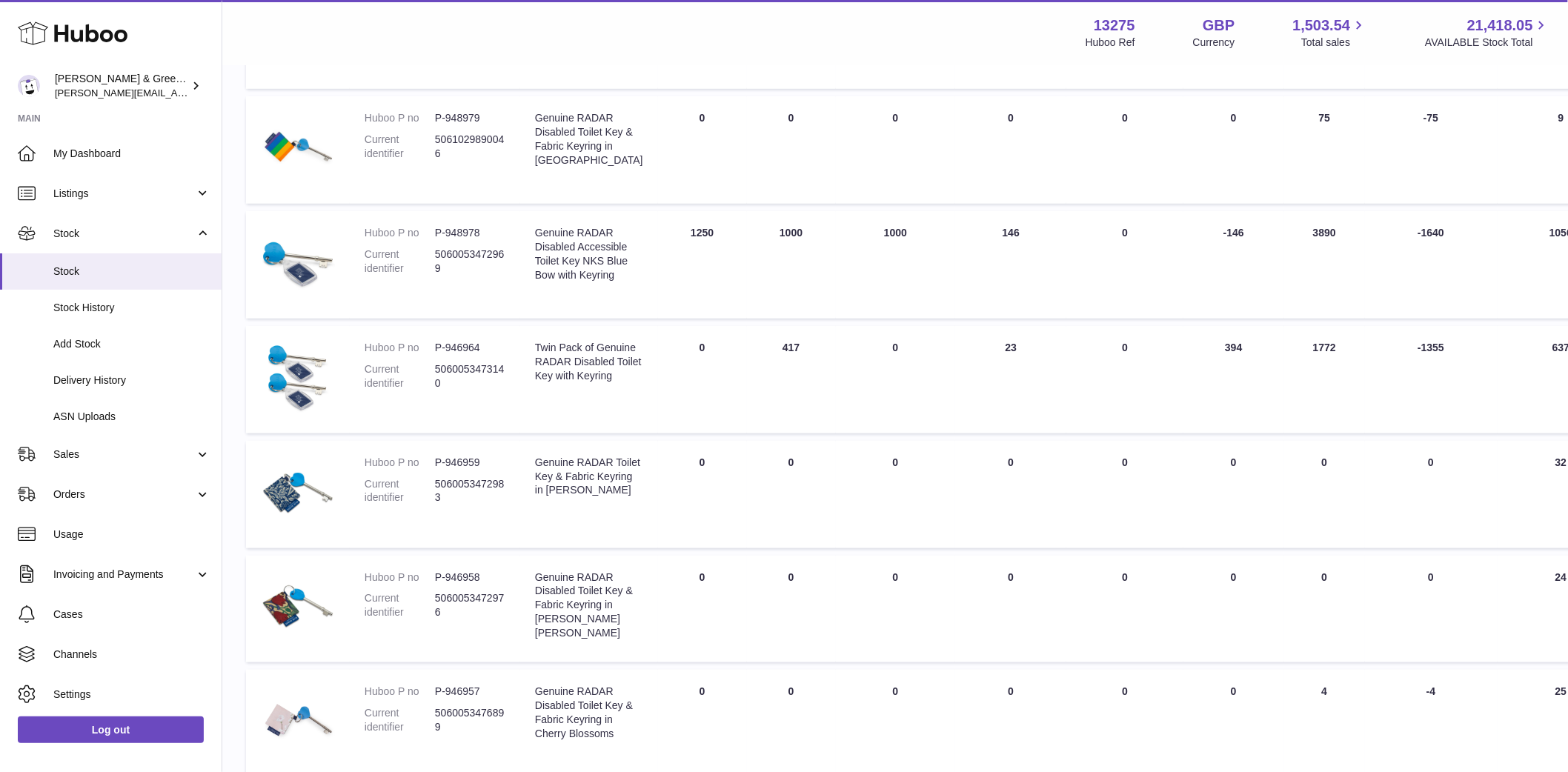
drag, startPoint x: 641, startPoint y: 252, endPoint x: 698, endPoint y: 265, distance: 58.5
click at [699, 261] on td "DUE IN Total 1250" at bounding box center [703, 265] width 89 height 107
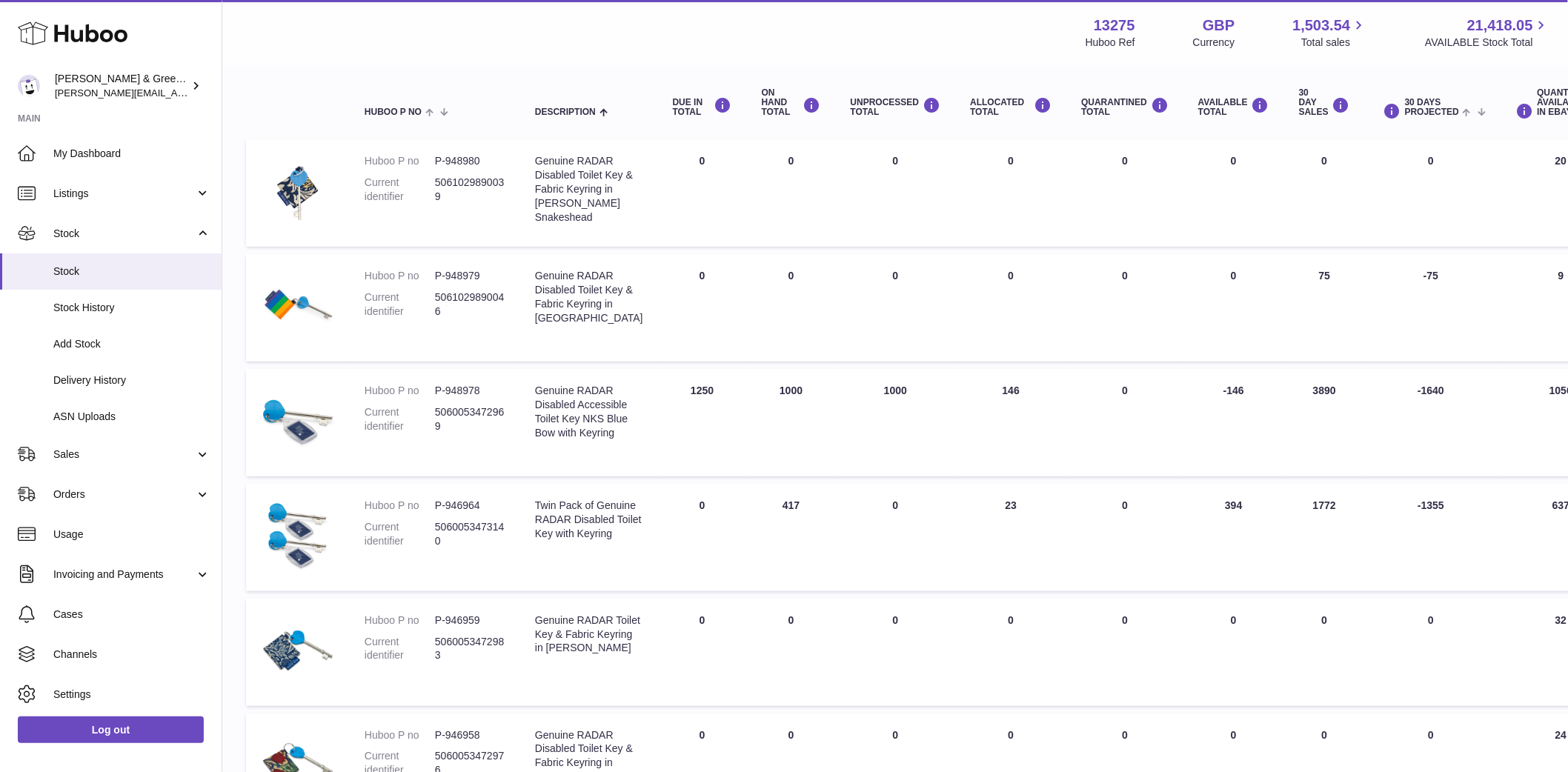
scroll to position [0, 0]
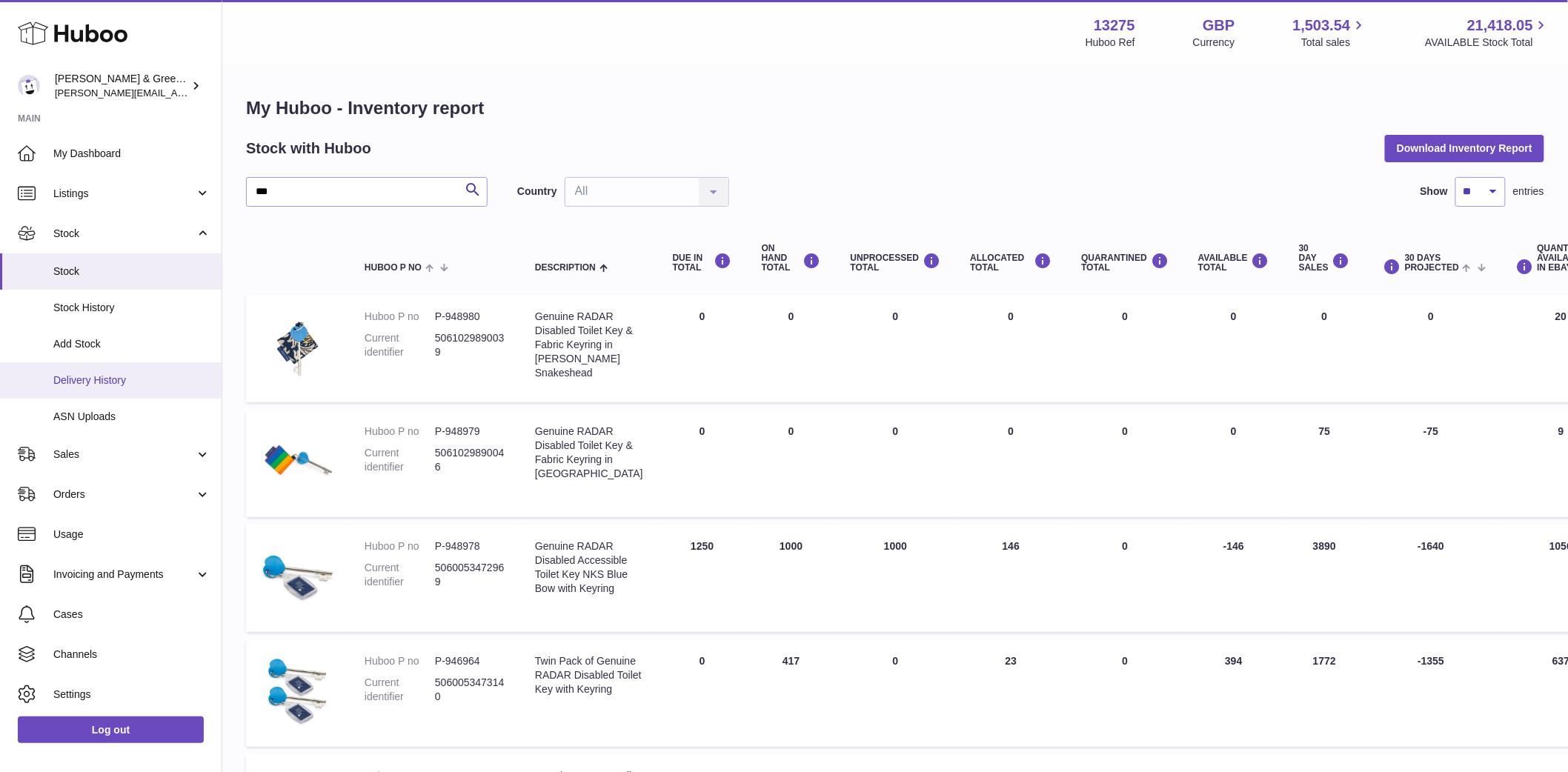
click at [116, 378] on span "Delivery History" at bounding box center [132, 380] width 157 height 14
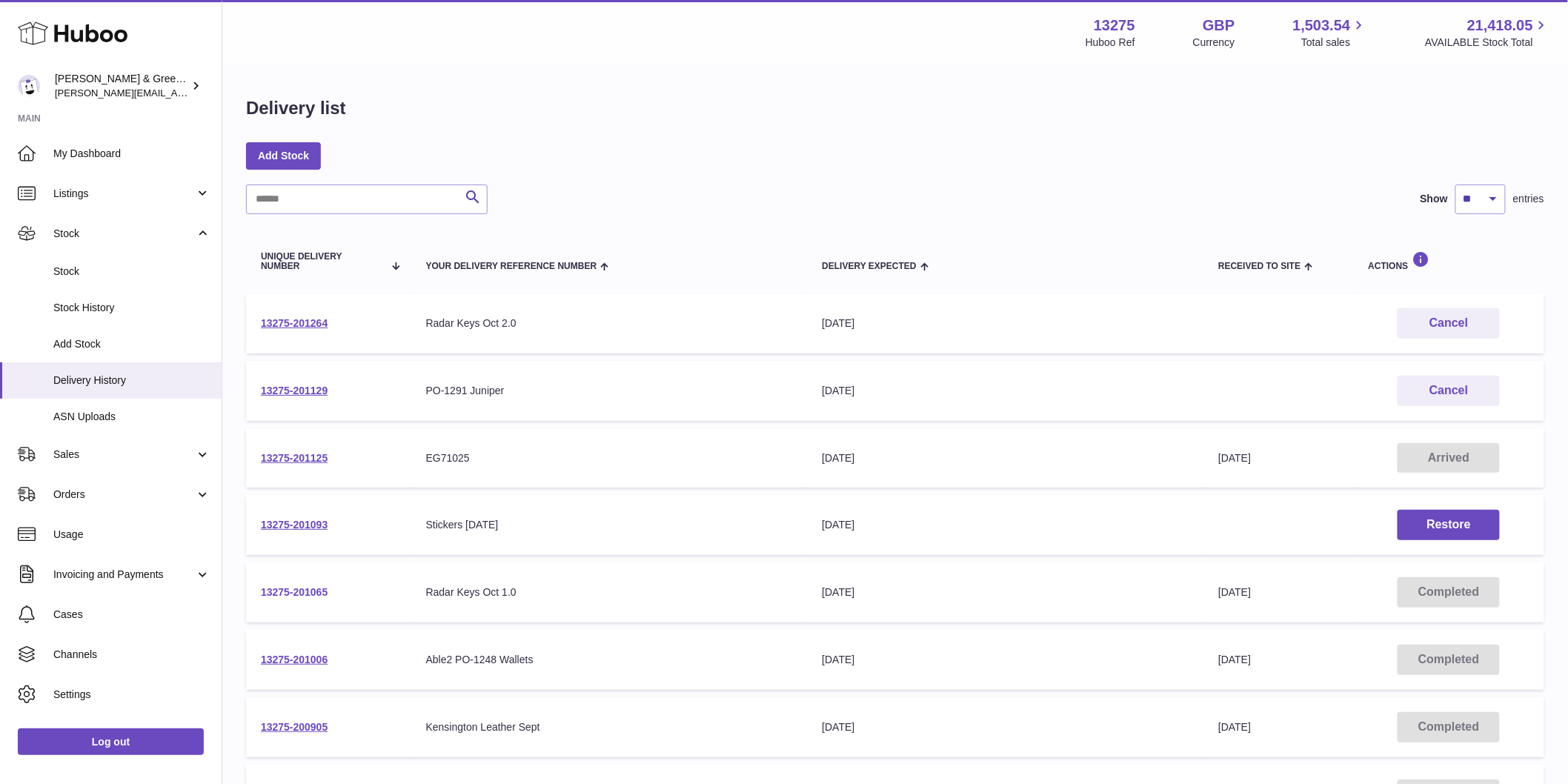
click at [307, 595] on link "13275-201065" at bounding box center [294, 592] width 66 height 12
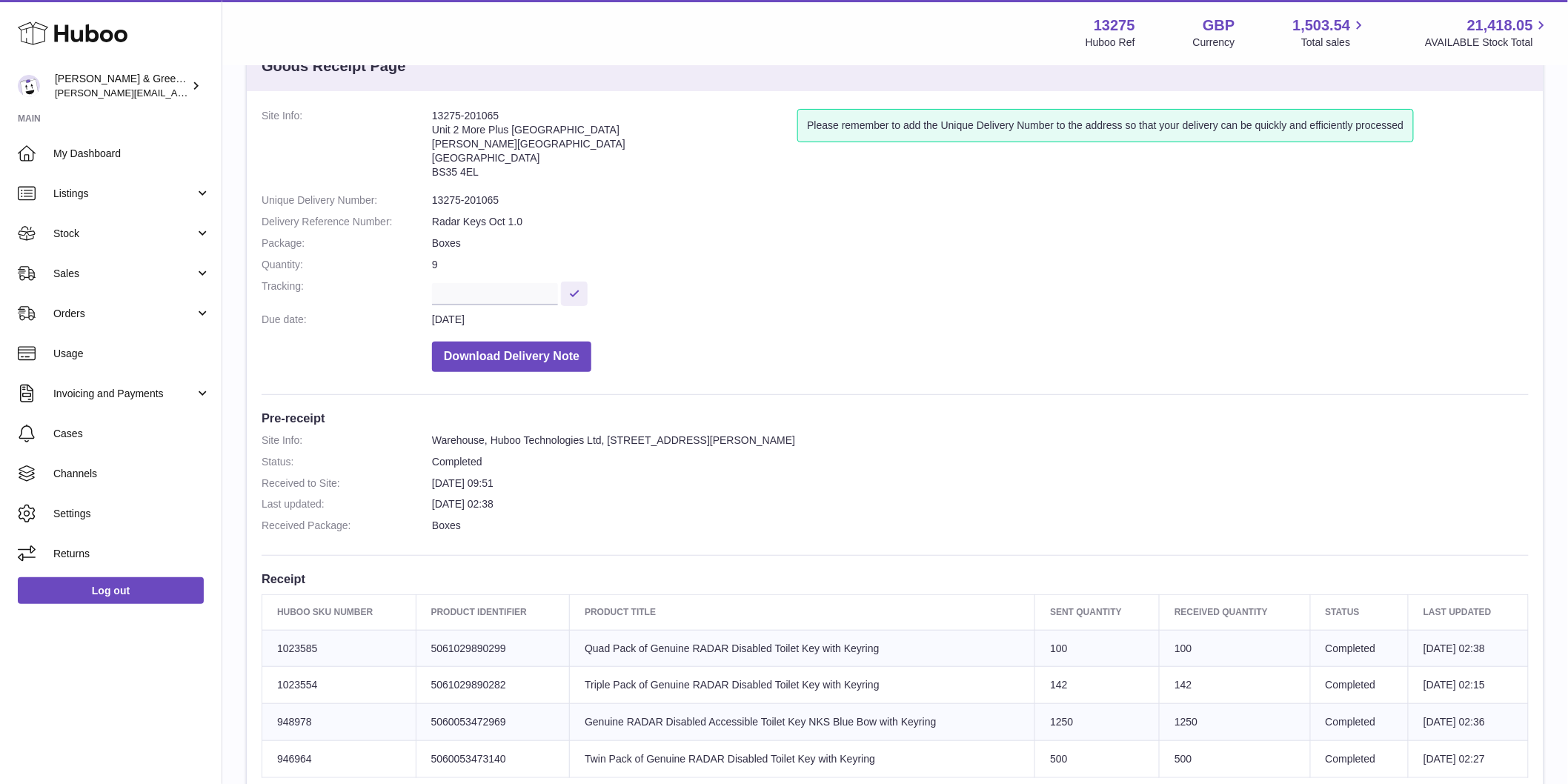
scroll to position [82, 0]
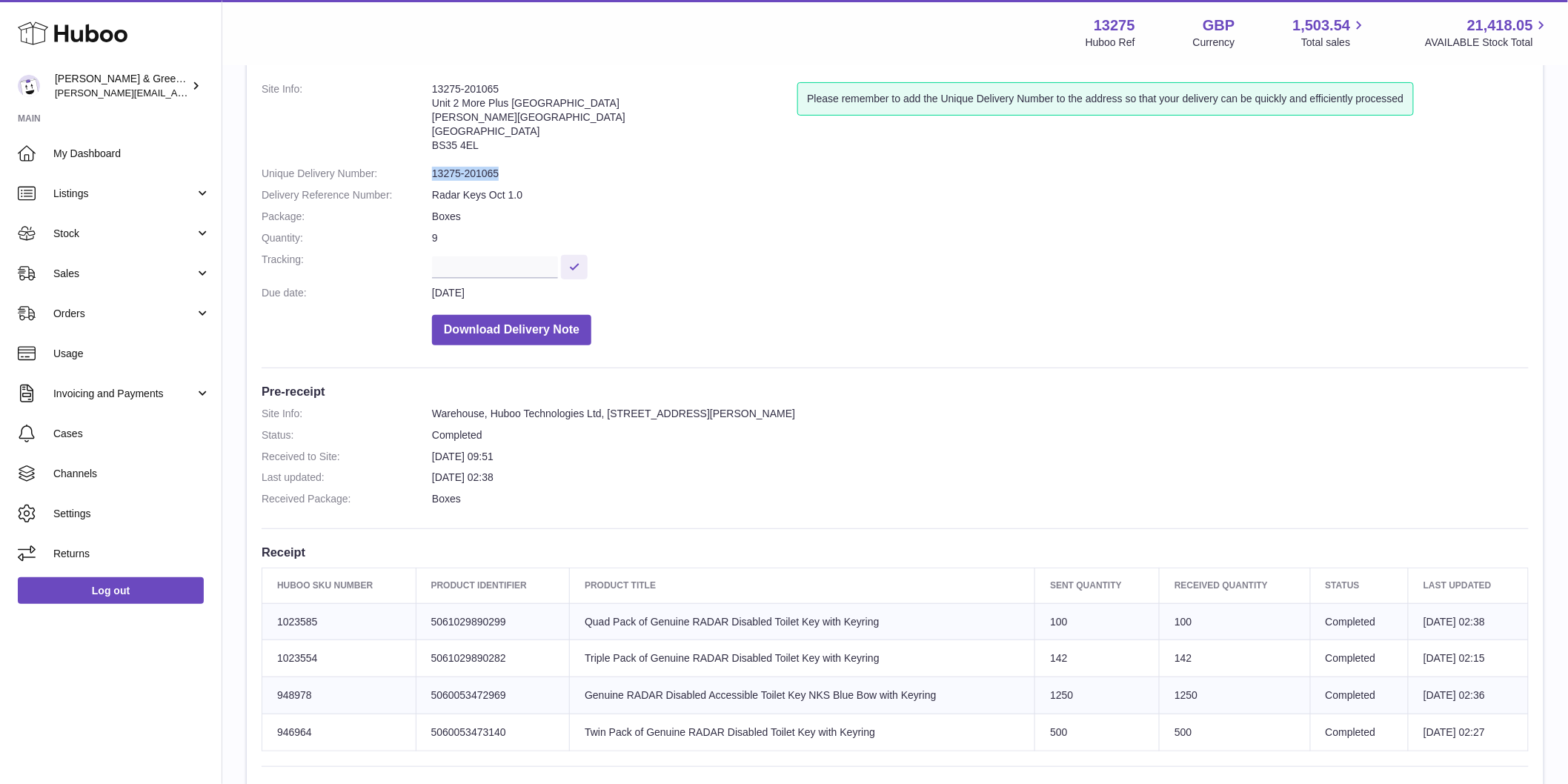
drag, startPoint x: 513, startPoint y: 174, endPoint x: 411, endPoint y: 175, distance: 102.0
click at [411, 175] on dl "Site Info: 13275-201065 Unit 2 More Plus Central Park Hudson Ave Severn Beach B…" at bounding box center [895, 217] width 1267 height 271
copy dl "13275-201065"
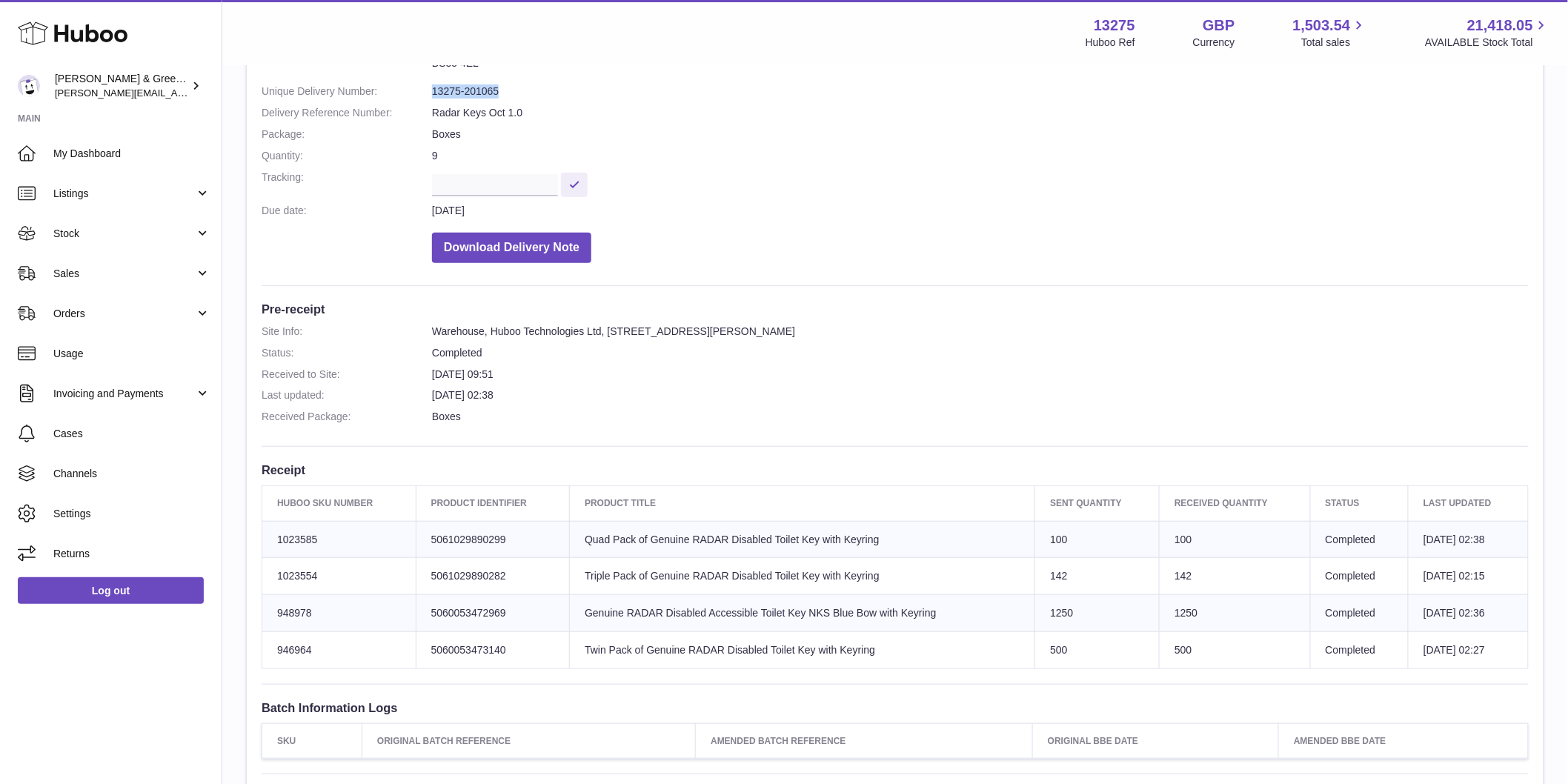
drag, startPoint x: 471, startPoint y: 381, endPoint x: 576, endPoint y: 394, distance: 105.8
click at [576, 394] on dl "Site Info: Warehouse, Huboo Technologies Ltd, Unit 2, More Plus Central Park, H…" at bounding box center [895, 377] width 1267 height 106
click at [154, 237] on span "Stock" at bounding box center [124, 234] width 142 height 14
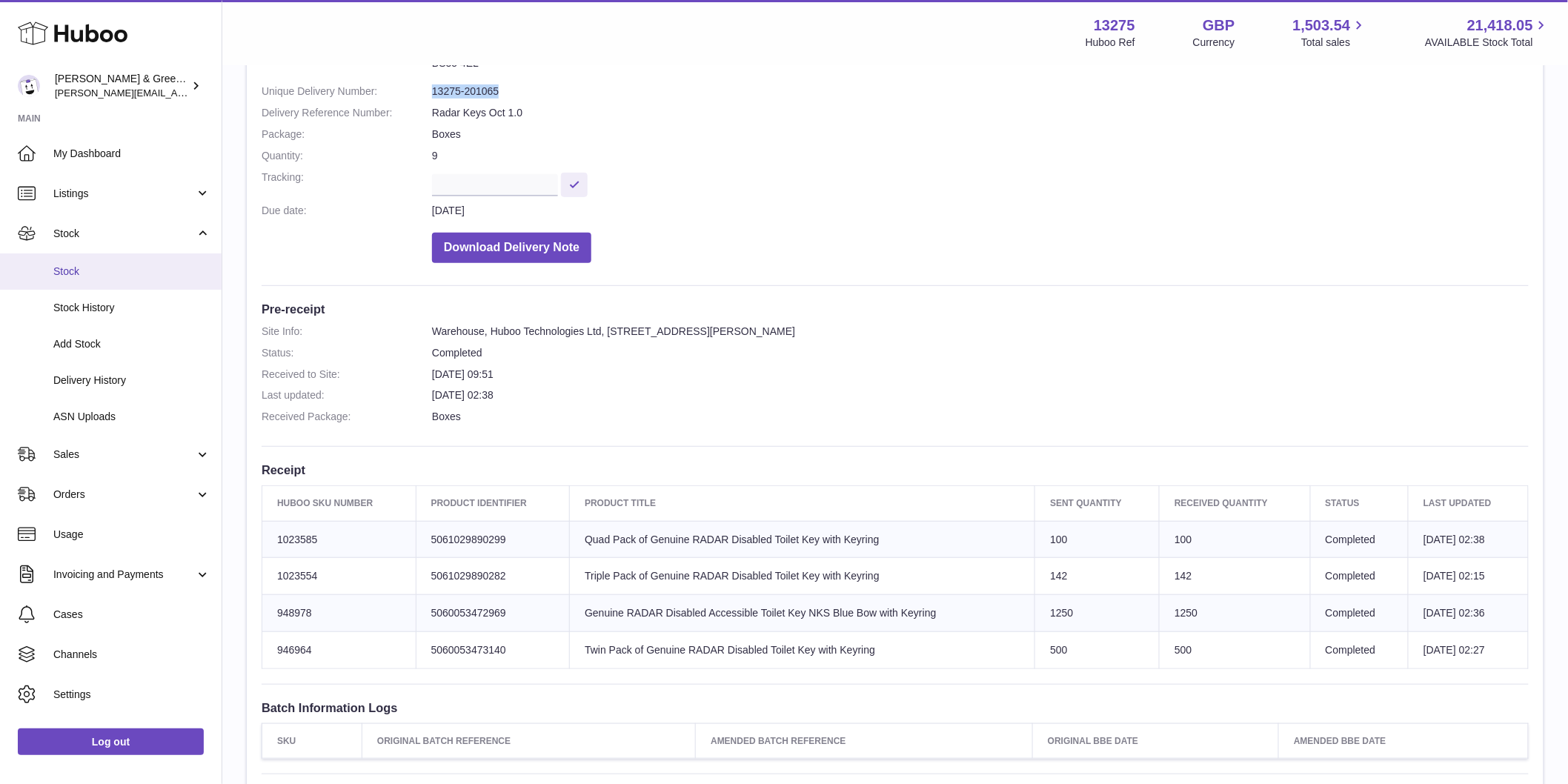
click at [147, 276] on span "Stock" at bounding box center [132, 271] width 157 height 14
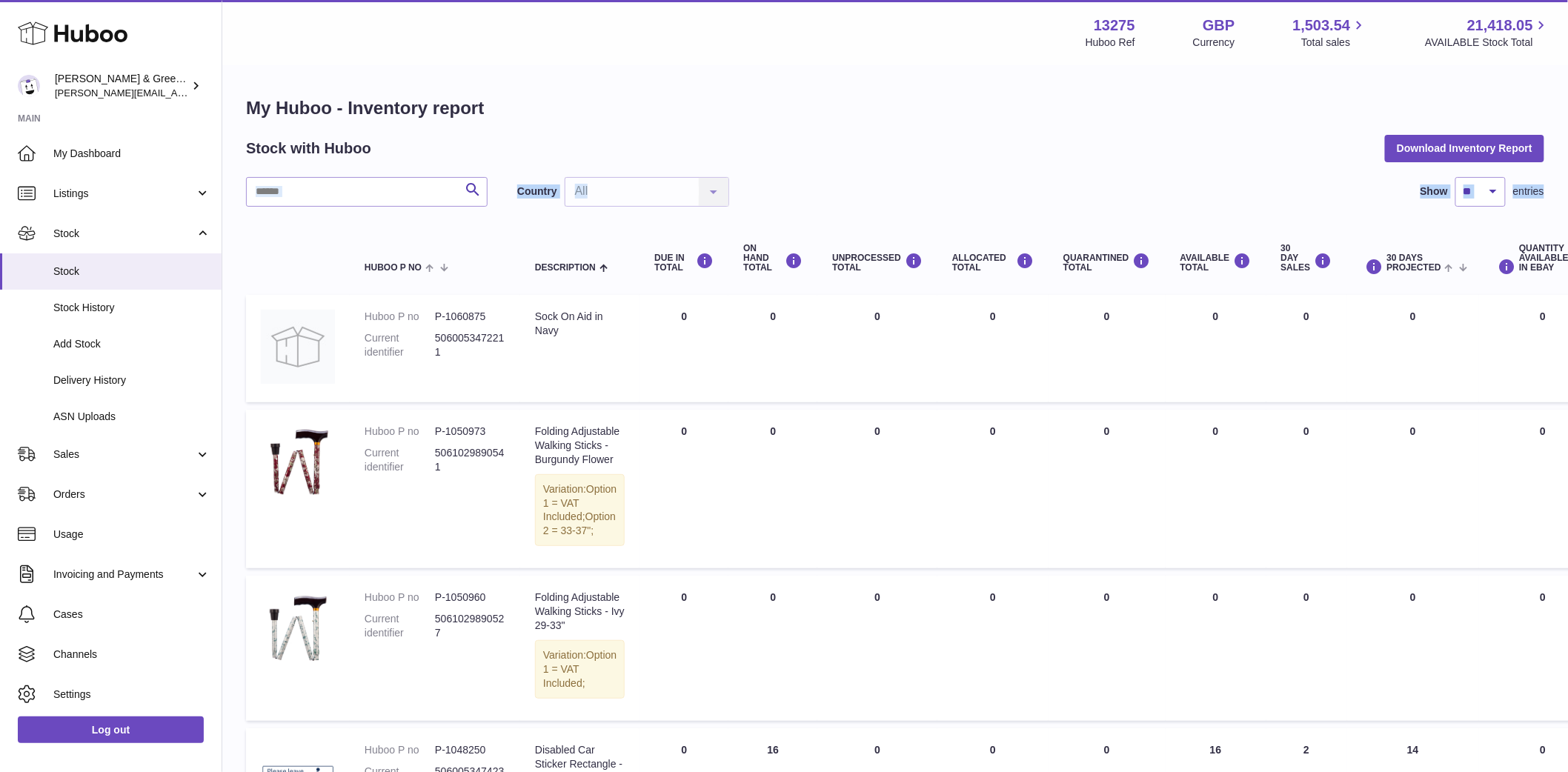
click at [334, 200] on input "text" at bounding box center [367, 191] width 241 height 29
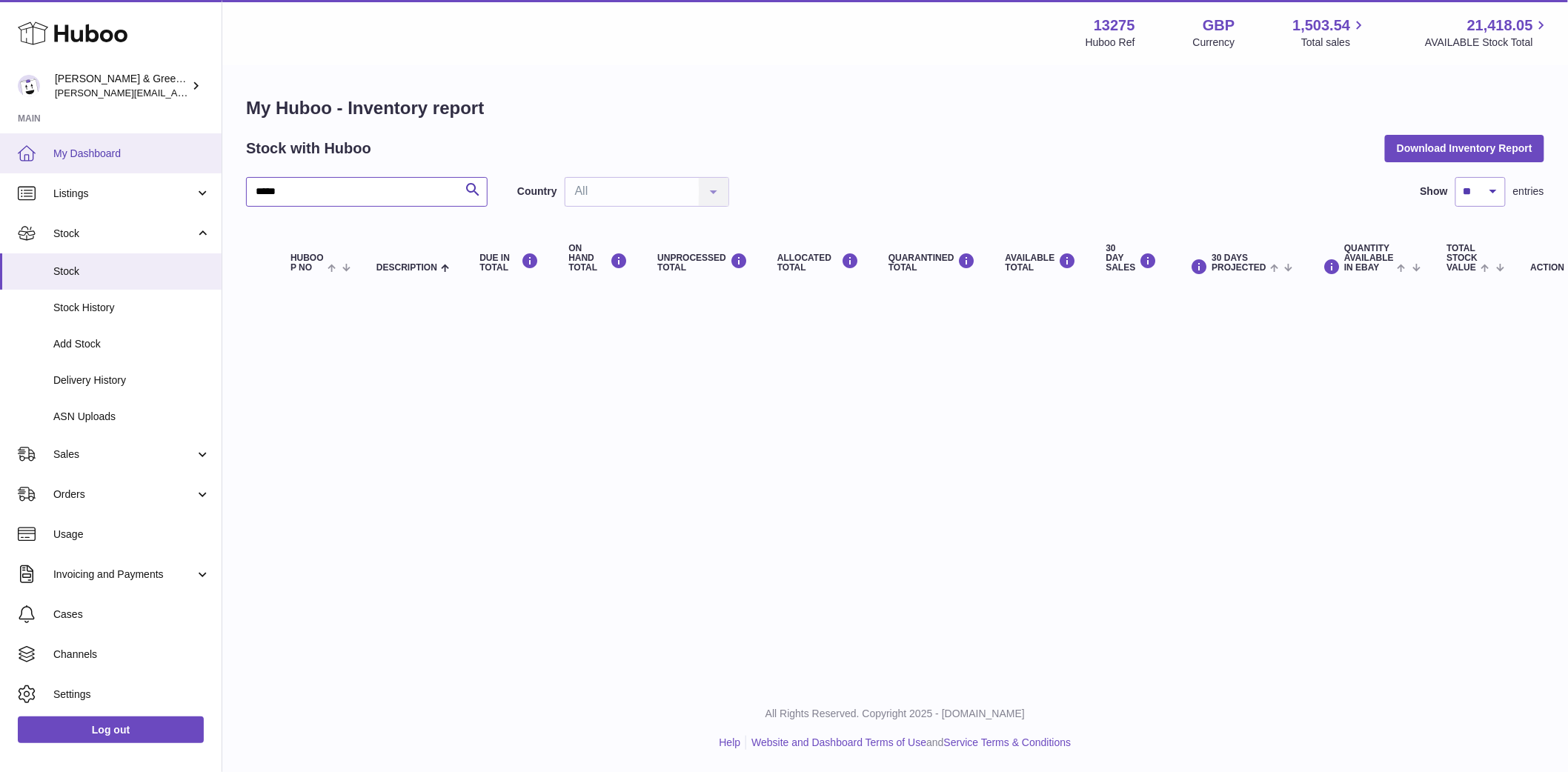
drag, startPoint x: 376, startPoint y: 195, endPoint x: 130, endPoint y: 160, distance: 248.5
click at [152, 167] on div "Huboo [PERSON_NAME] & Green Ltd [PERSON_NAME][EMAIL_ADDRESS][DOMAIN_NAME] Main …" at bounding box center [784, 386] width 1568 height 772
type input "***"
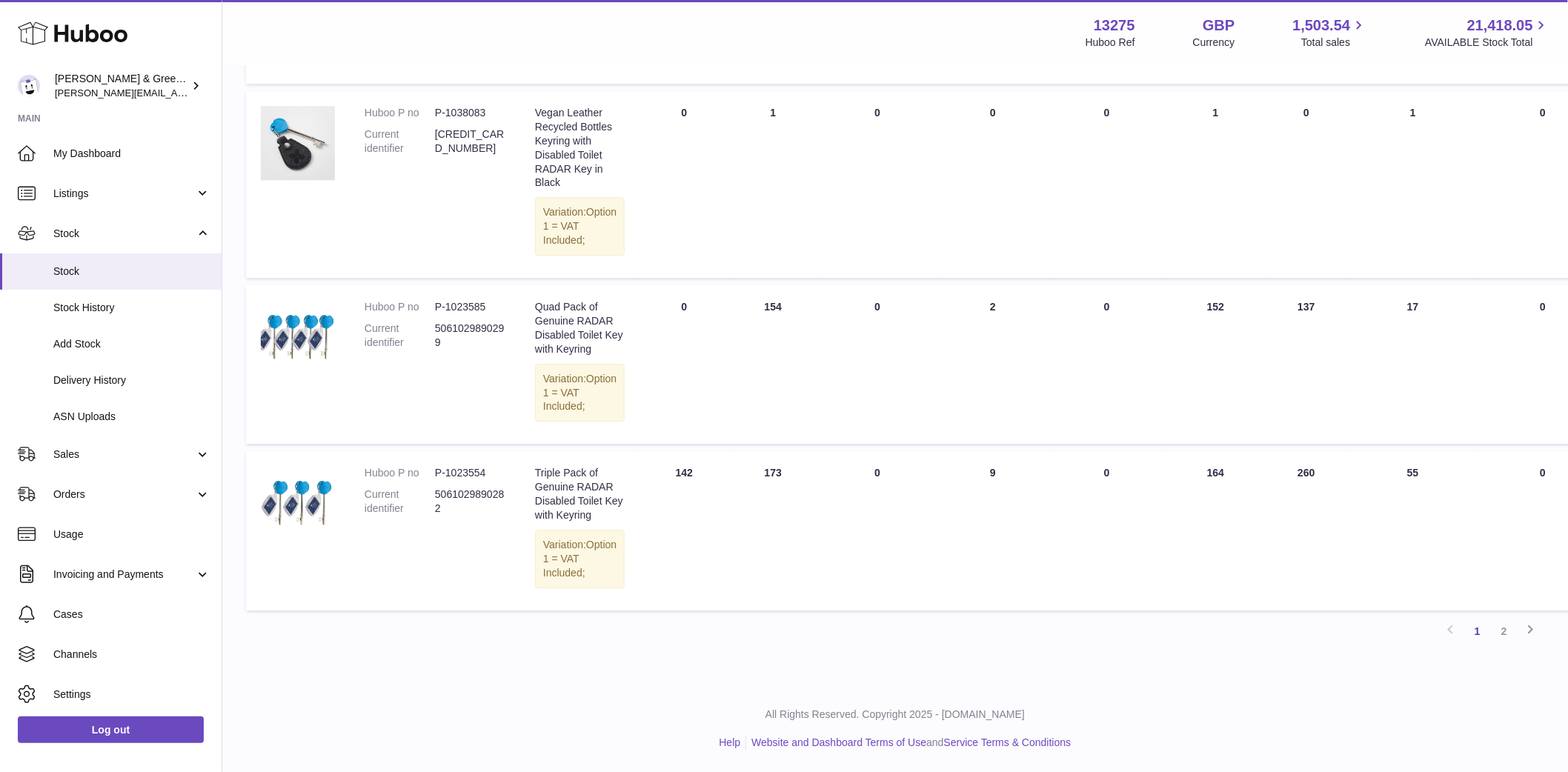
scroll to position [1857, 0]
click at [1508, 630] on link "2" at bounding box center [1504, 631] width 26 height 26
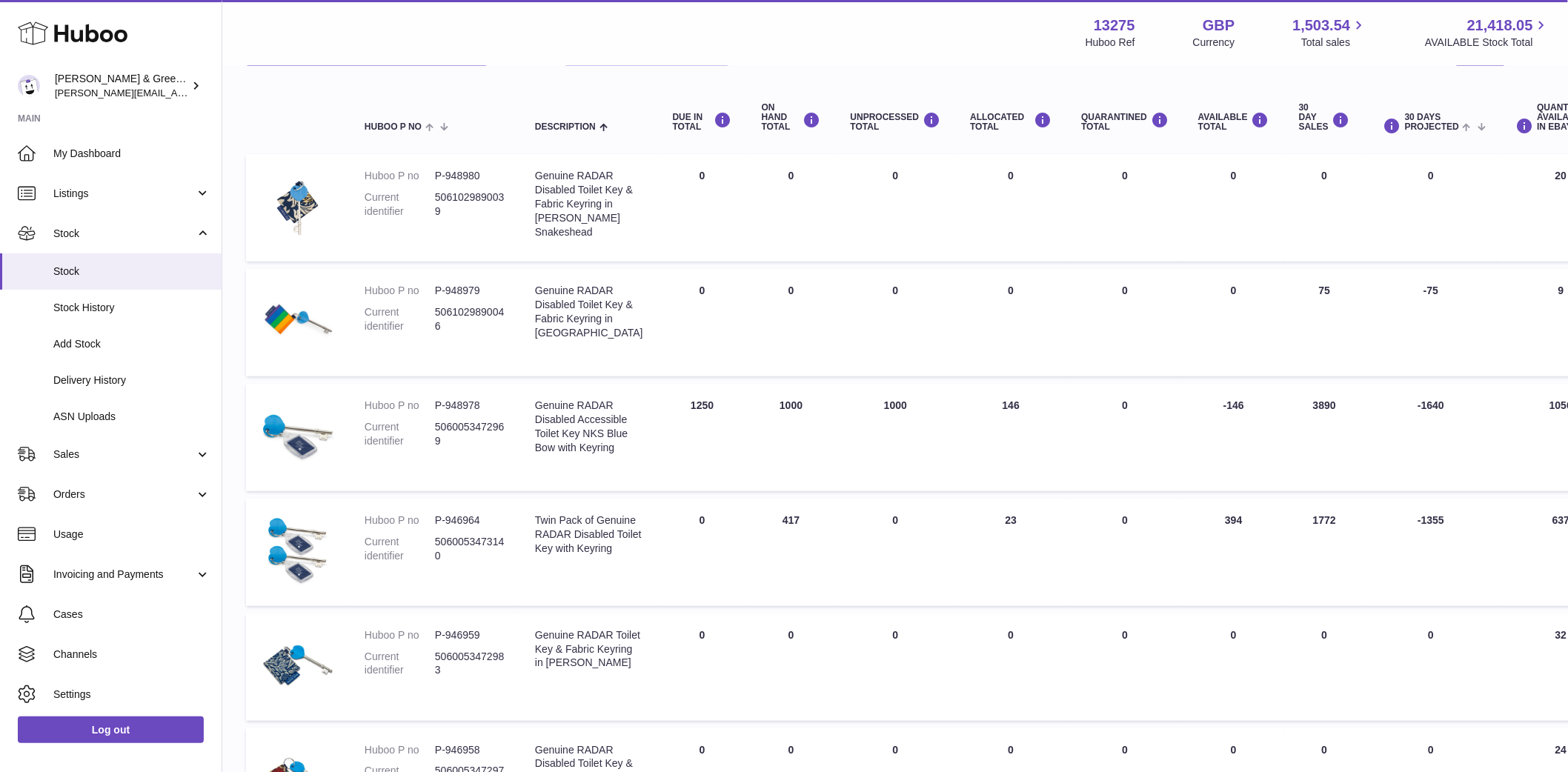
scroll to position [66, 0]
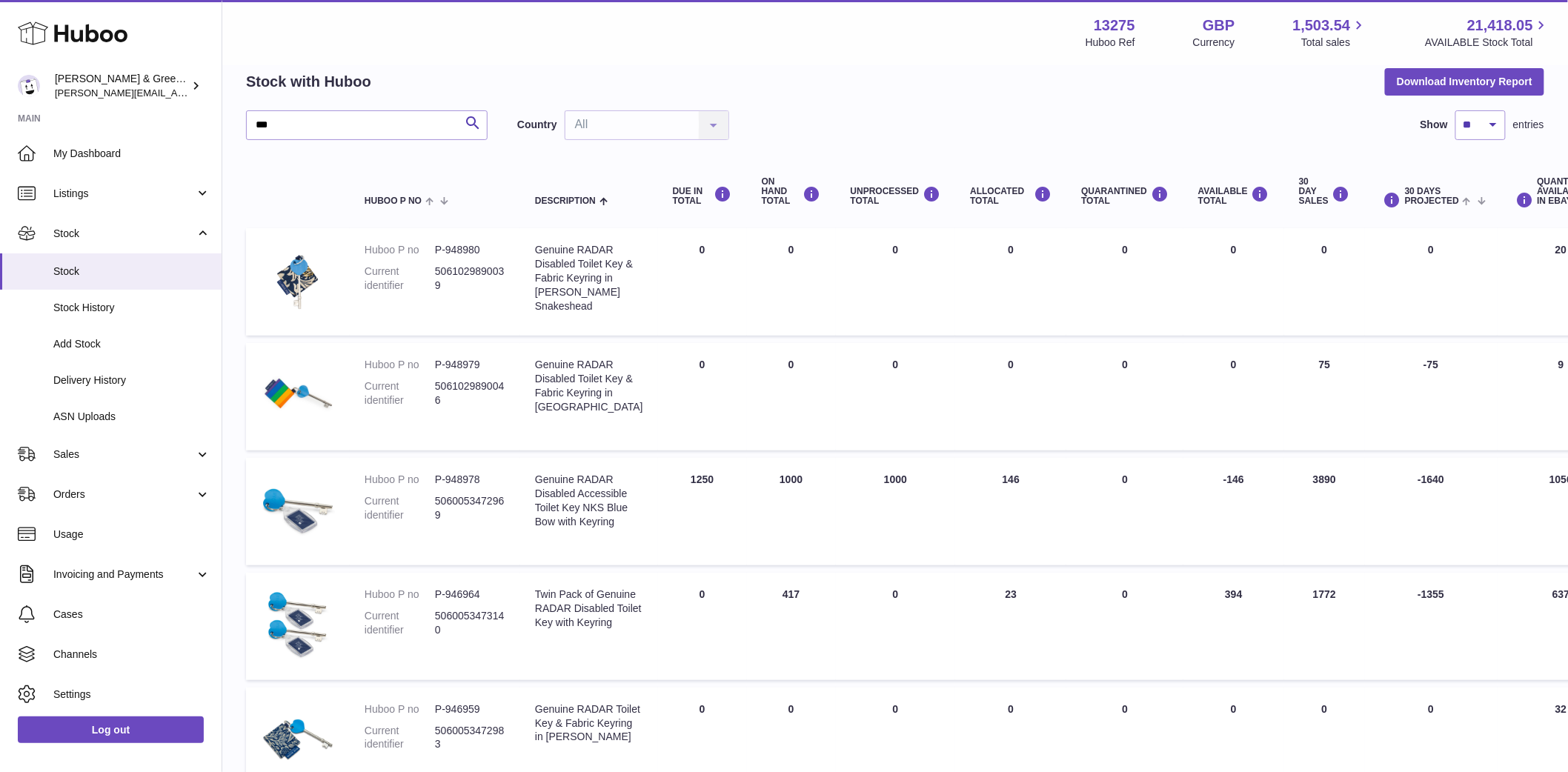
drag, startPoint x: 747, startPoint y: 504, endPoint x: 774, endPoint y: 500, distance: 27.3
click at [774, 500] on td "ON HAND Total 1000" at bounding box center [791, 511] width 89 height 107
drag, startPoint x: 855, startPoint y: 502, endPoint x: 1189, endPoint y: 507, distance: 334.0
click at [1189, 507] on tr "Huboo P no P-948978 Current identifier 5060053472969 Description Genuine RADAR …" at bounding box center [1018, 511] width 1545 height 107
click at [1226, 508] on td "AVAILABLE Total -146" at bounding box center [1234, 511] width 101 height 107
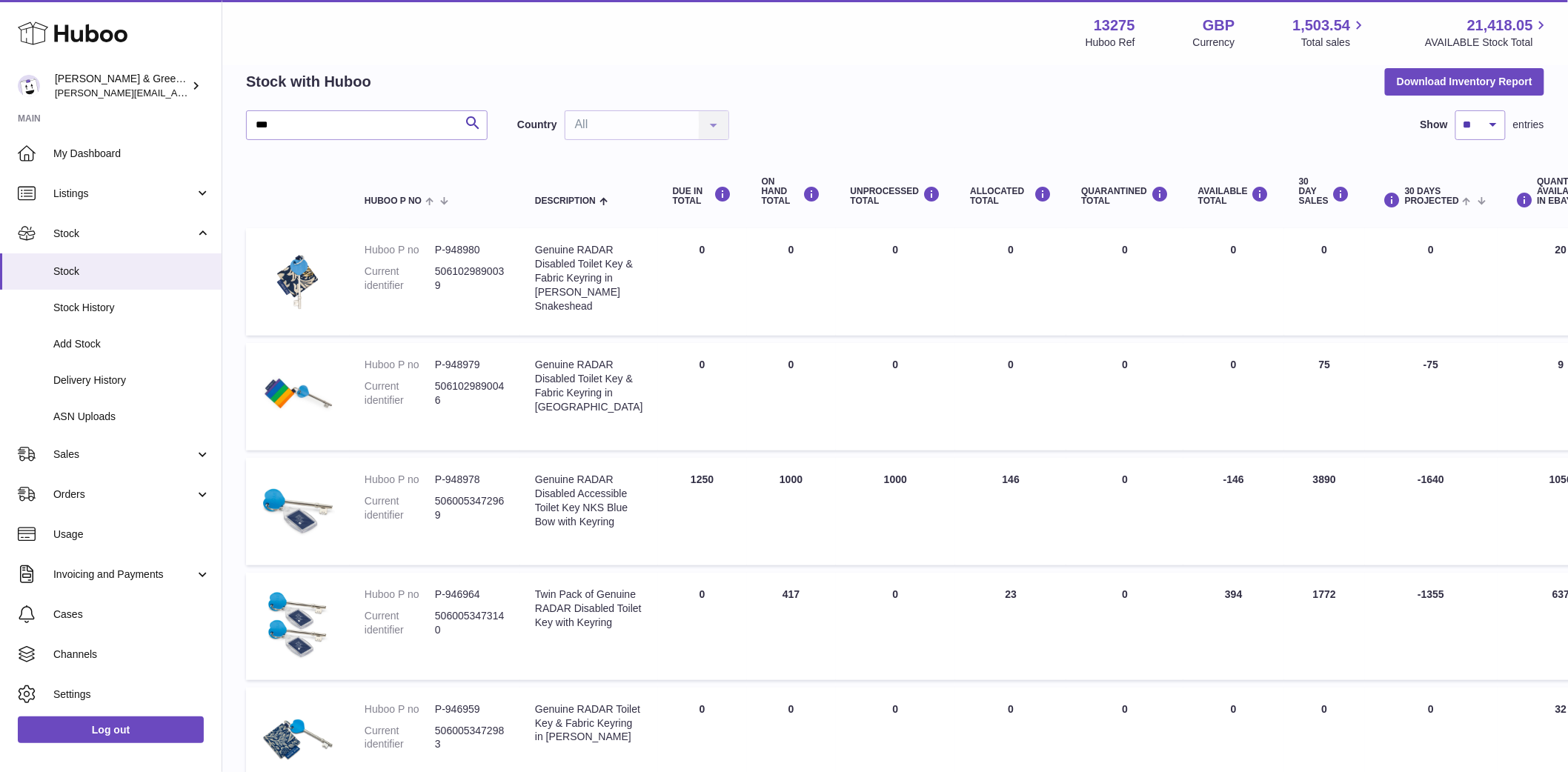
drag, startPoint x: 1219, startPoint y: 506, endPoint x: 1180, endPoint y: 506, distance: 39.0
click at [1183, 506] on td "AVAILABLE Total -146" at bounding box center [1234, 511] width 101 height 107
click at [752, 496] on td "ON HAND Total 1000" at bounding box center [791, 511] width 89 height 107
drag, startPoint x: 1204, startPoint y: 504, endPoint x: 1177, endPoint y: 507, distance: 27.2
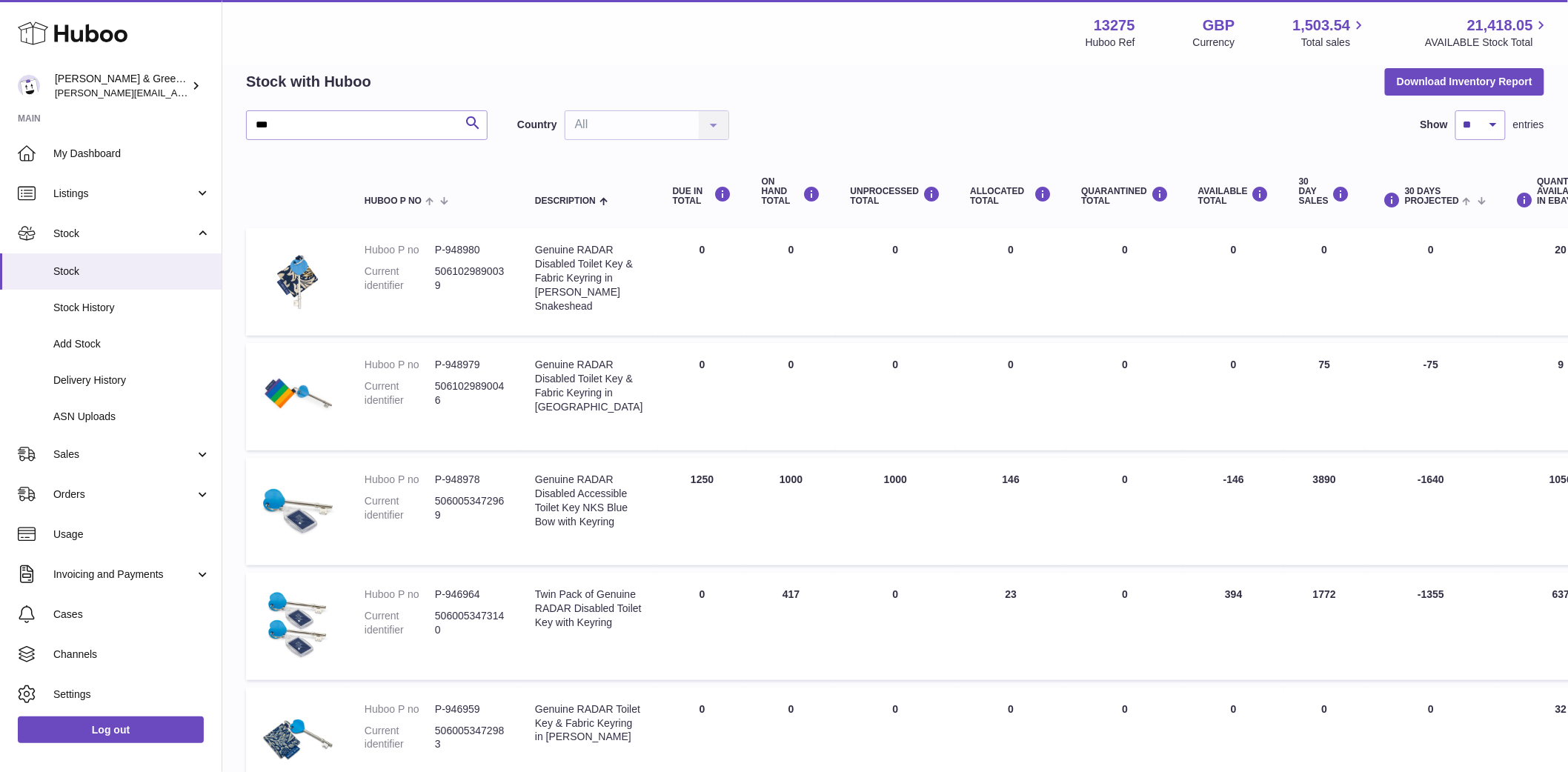
click at [1183, 507] on td "AVAILABLE Total -146" at bounding box center [1234, 511] width 101 height 107
click at [1207, 550] on td "AVAILABLE Total -146" at bounding box center [1234, 511] width 101 height 107
click at [834, 98] on div "My Huboo - Inventory report Stock with Huboo Download Inventory Report *** Sear…" at bounding box center [895, 601] width 1299 height 1143
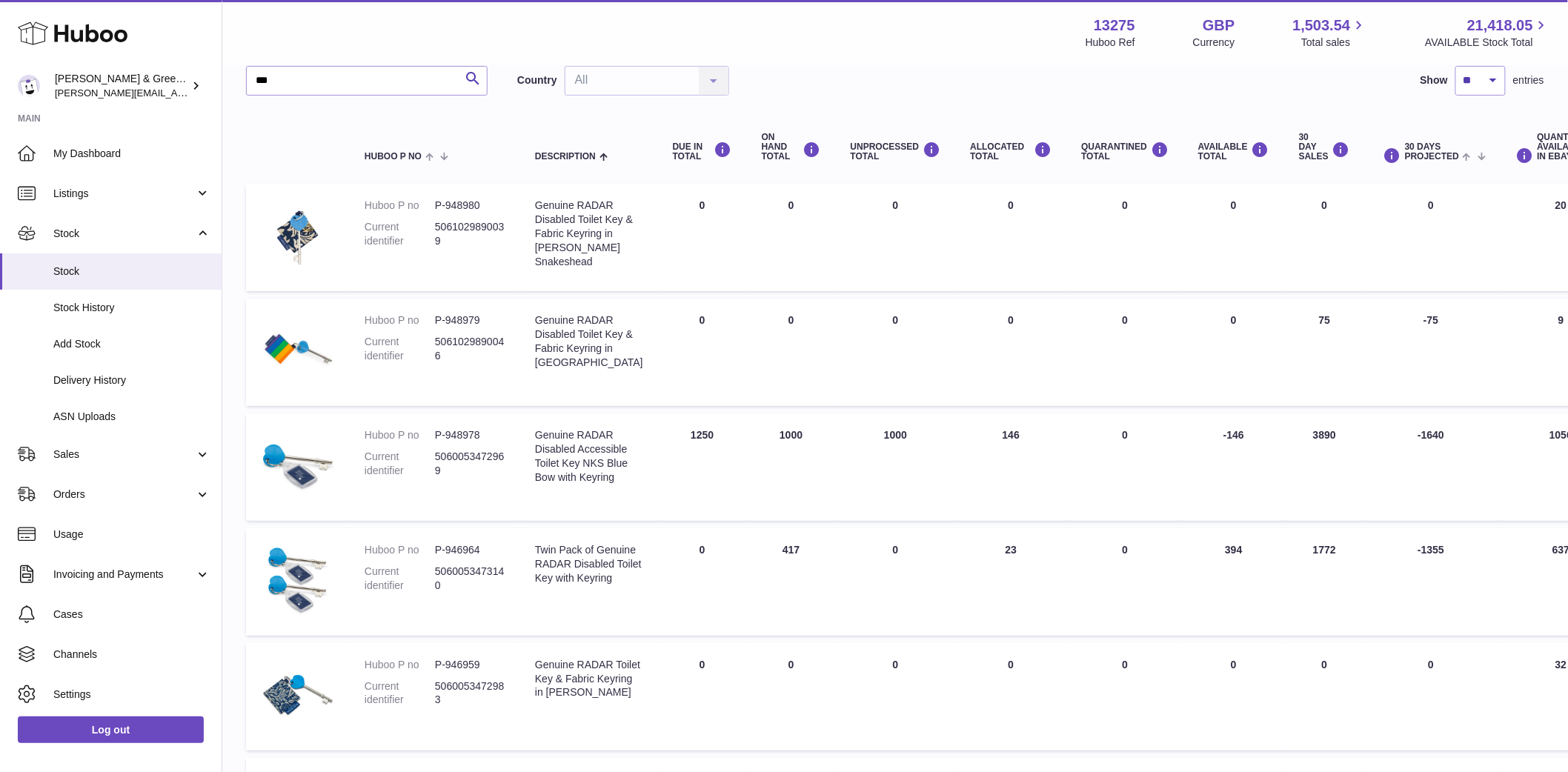
scroll to position [149, 0]
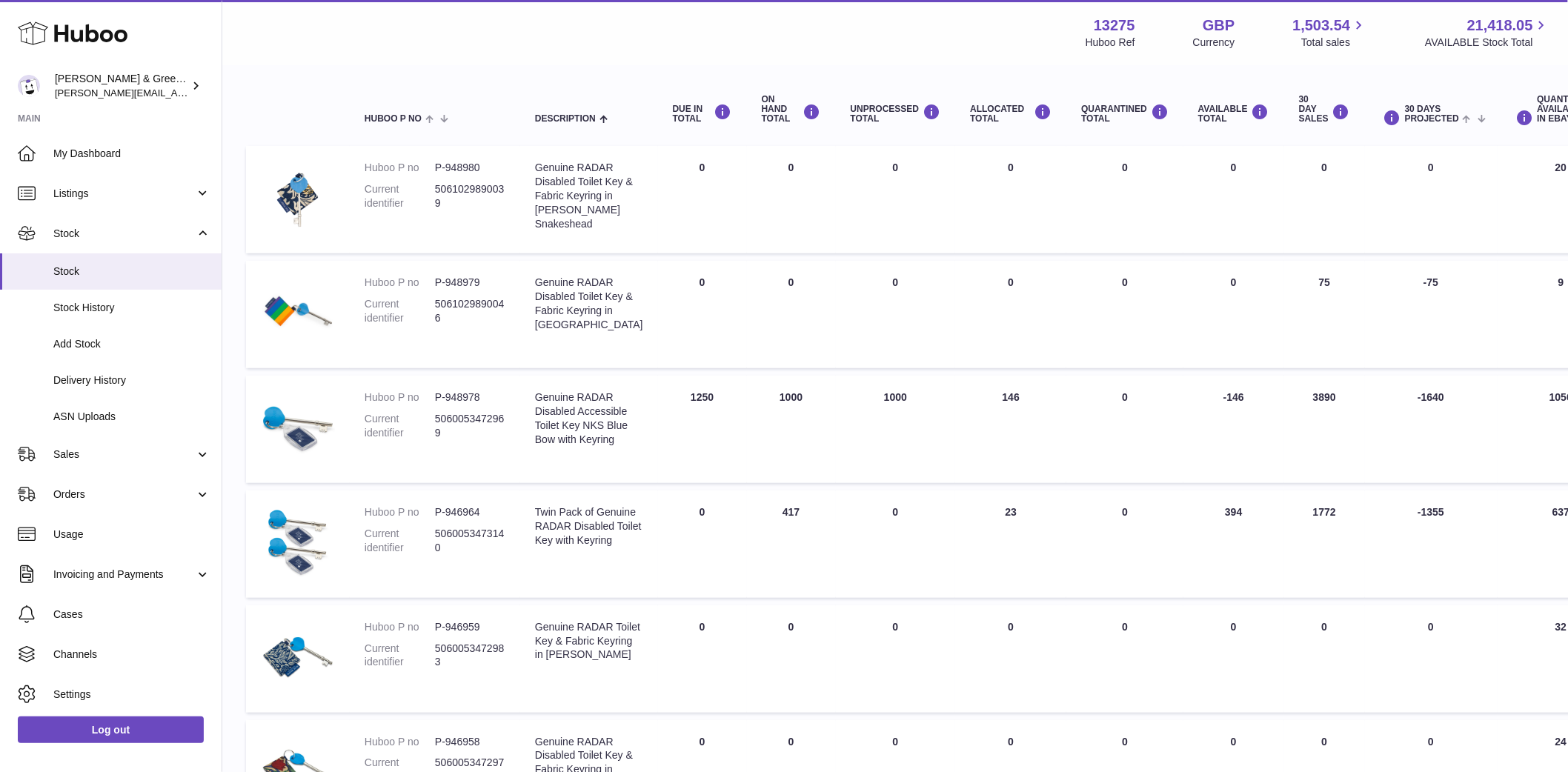
click at [458, 405] on dd "P-948978" at bounding box center [470, 397] width 70 height 14
copy dd "948978"
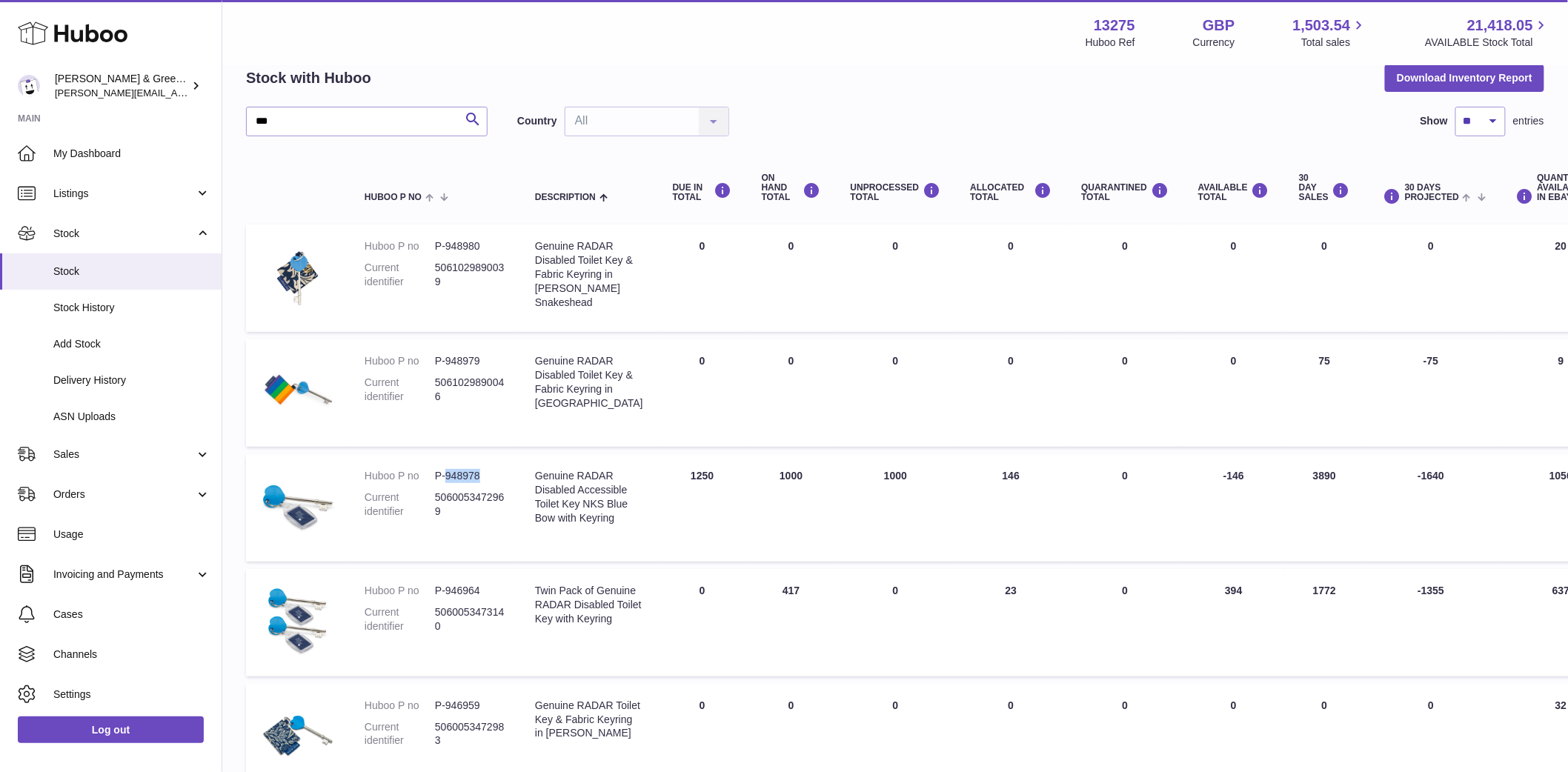
scroll to position [0, 0]
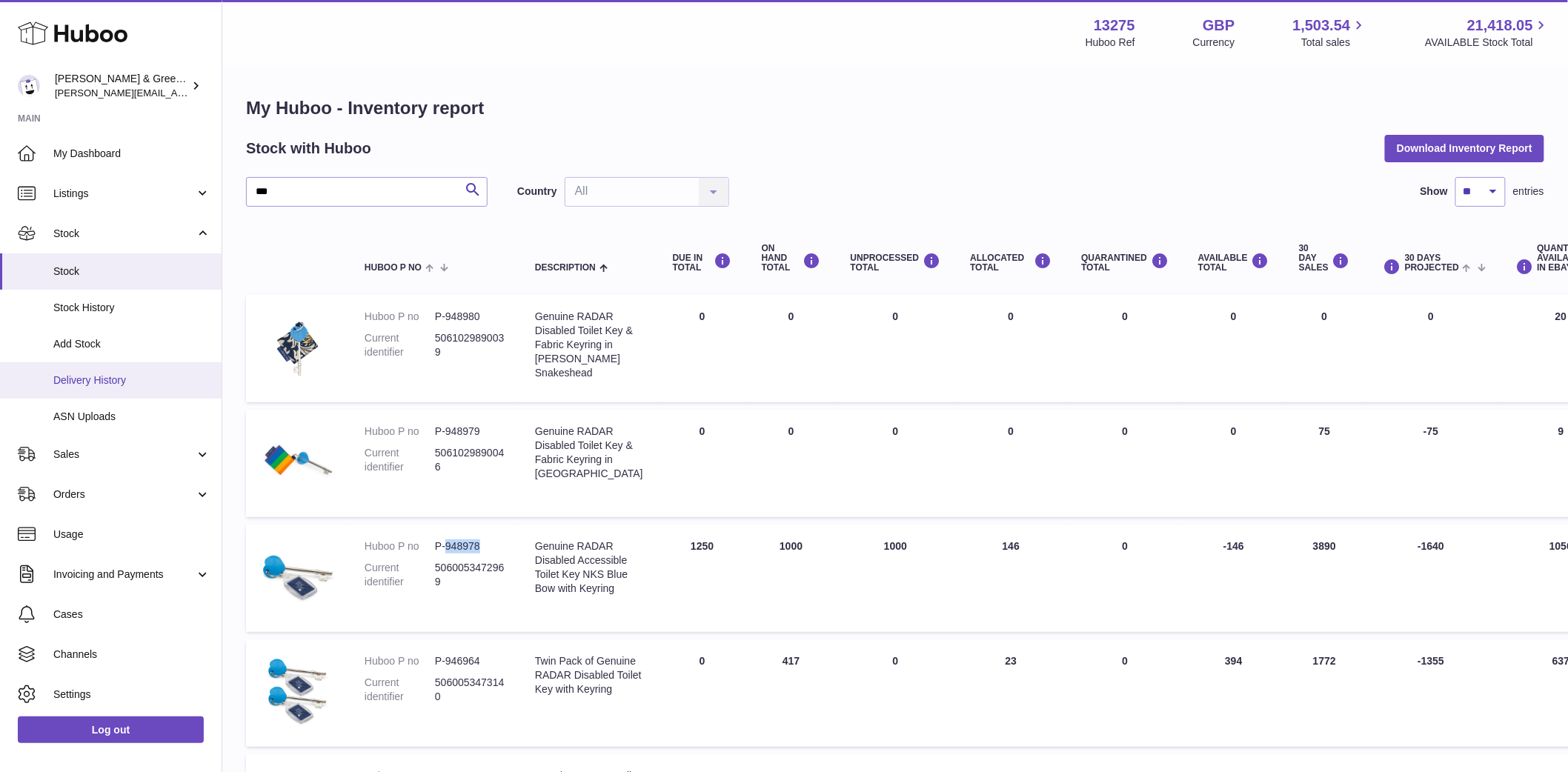
click at [129, 375] on span "Delivery History" at bounding box center [132, 380] width 157 height 14
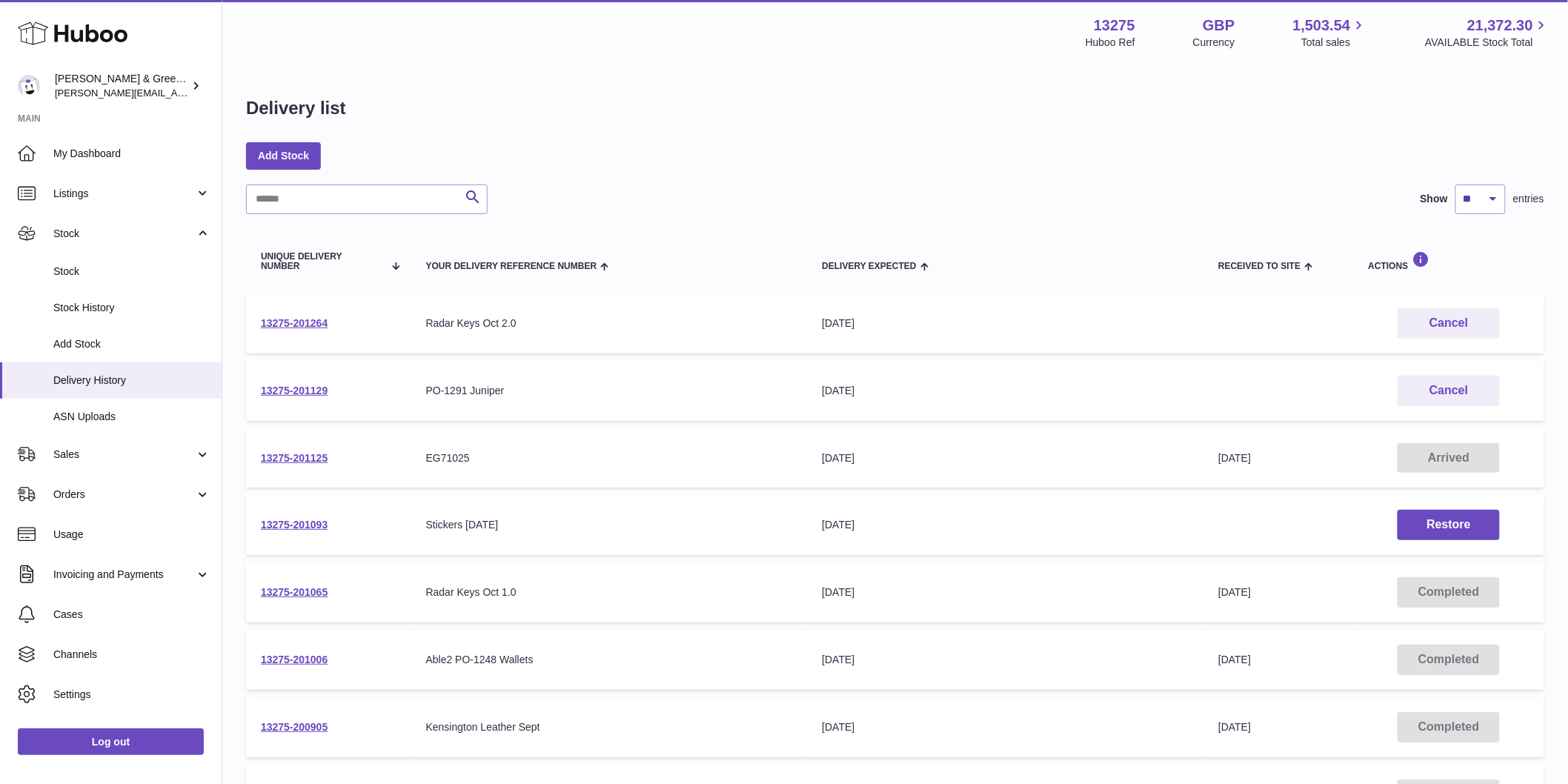
drag, startPoint x: 405, startPoint y: 446, endPoint x: 686, endPoint y: 476, distance: 282.6
click at [686, 476] on tr "13275-201125 Your Delivery Reference Number EG71025 Delivery Expected 10th Oct …" at bounding box center [895, 458] width 1299 height 60
drag, startPoint x: 443, startPoint y: 582, endPoint x: 1234, endPoint y: 616, distance: 791.7
click at [1234, 616] on tr "13275-201065 Your Delivery Reference Number Radar Keys Oct 1.0 Delivery Expecte…" at bounding box center [895, 593] width 1299 height 60
click at [643, 618] on td "Your Delivery Reference Number Radar Keys Oct 1.0" at bounding box center [609, 593] width 397 height 60
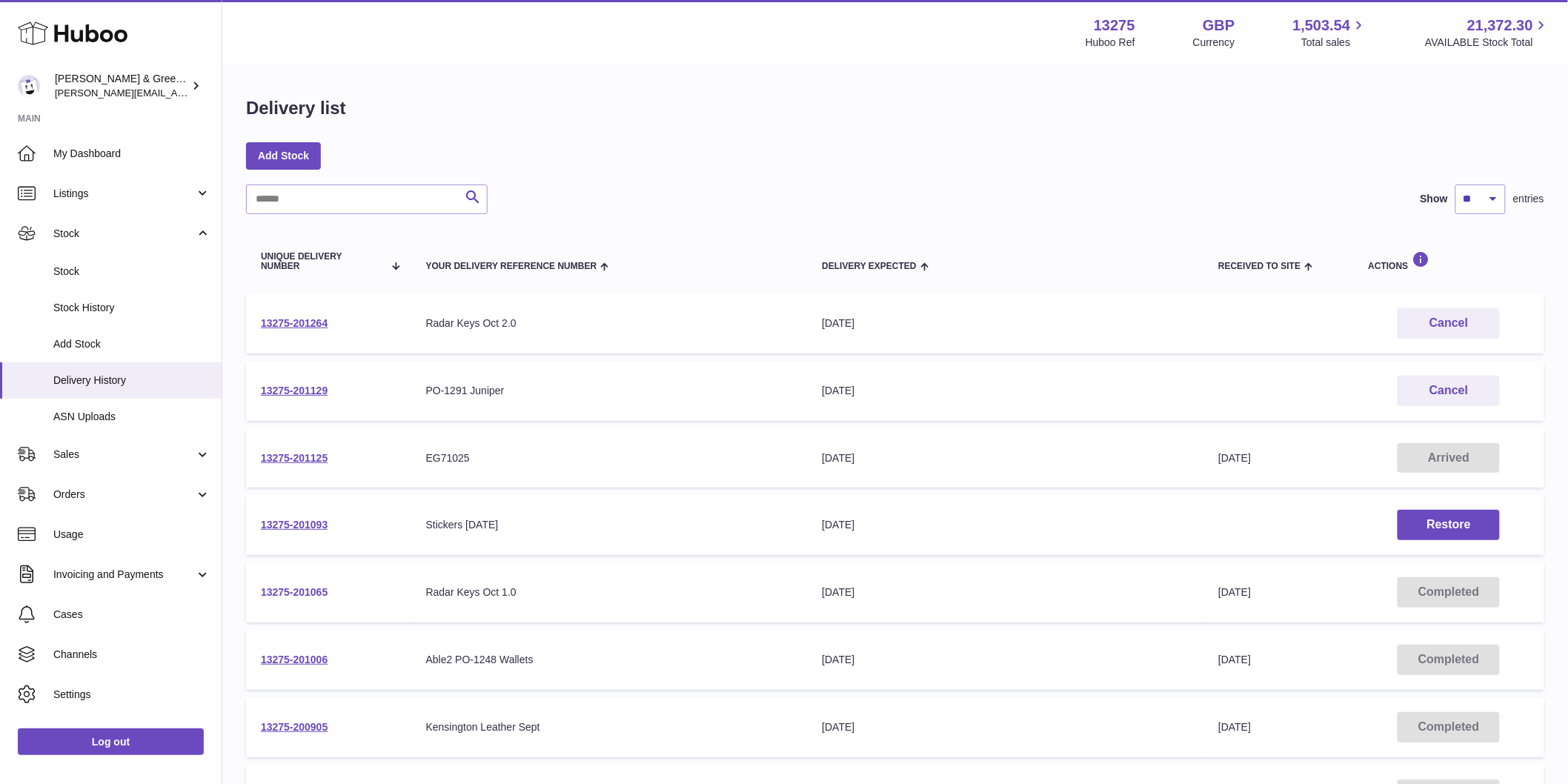
click at [293, 589] on link "13275-201065" at bounding box center [294, 592] width 66 height 12
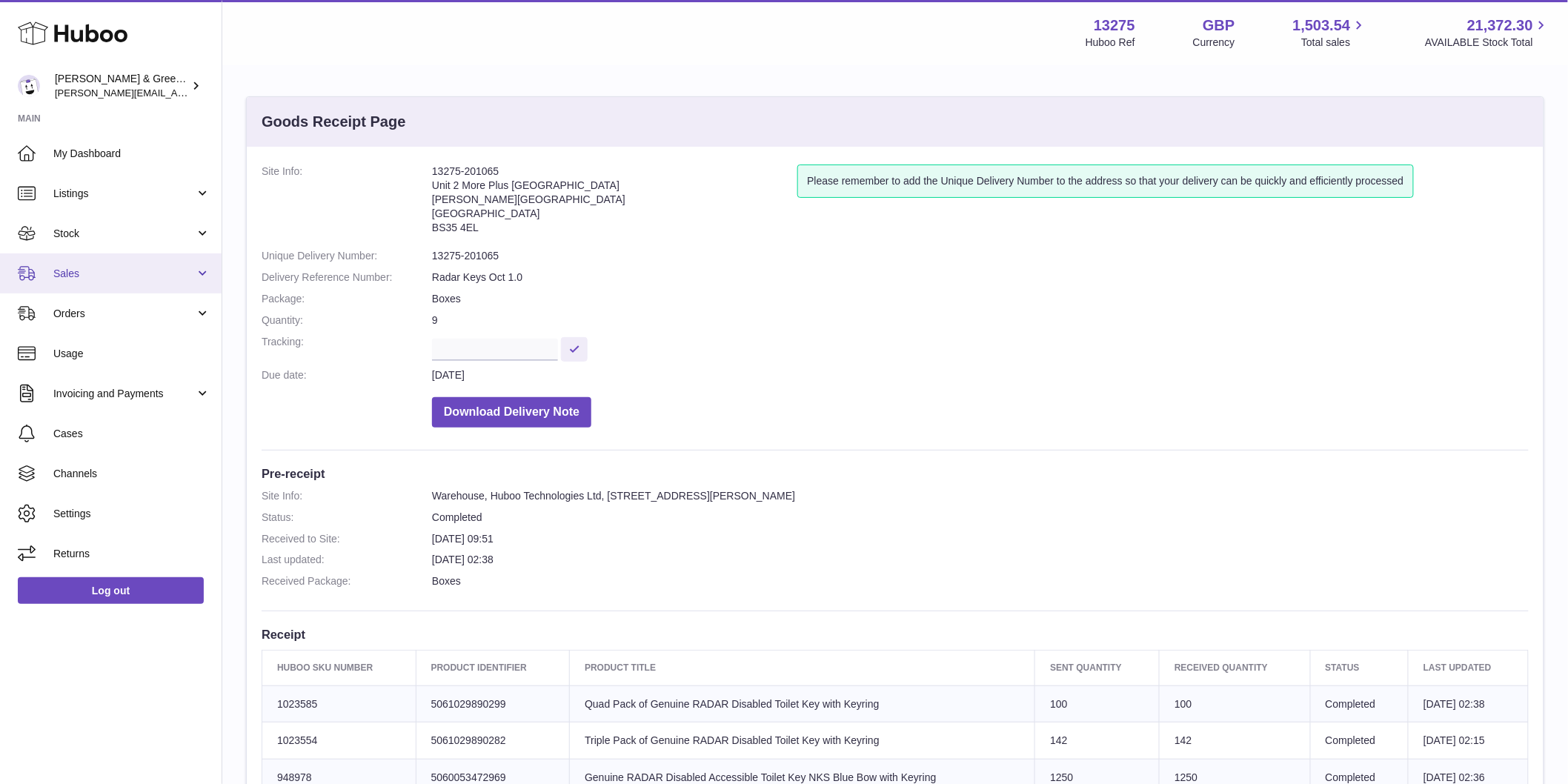
click at [99, 281] on link "Sales" at bounding box center [111, 273] width 222 height 40
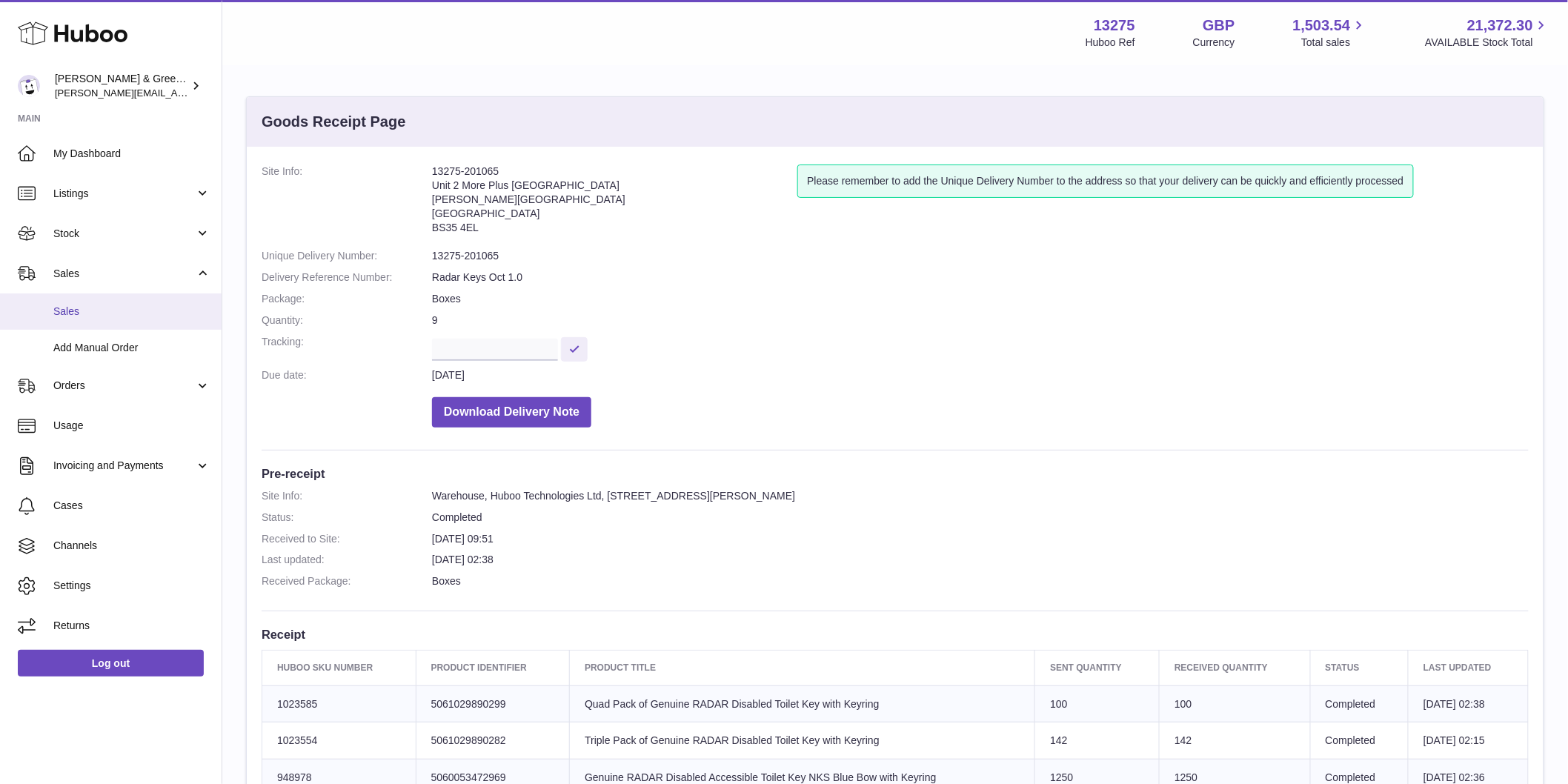
click at [91, 308] on span "Sales" at bounding box center [132, 311] width 157 height 14
click at [106, 383] on span "Orders" at bounding box center [124, 385] width 142 height 14
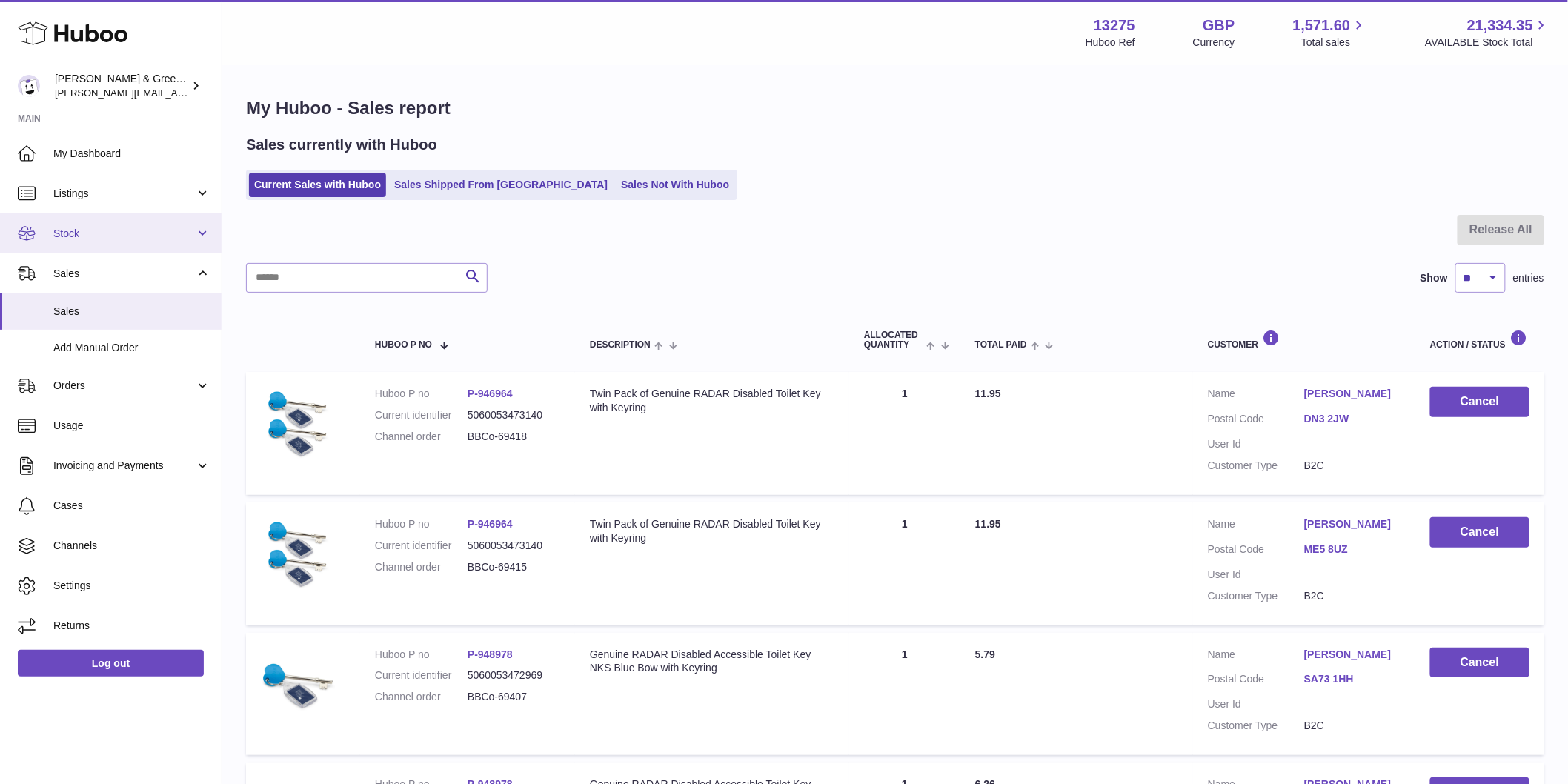
click at [166, 240] on link "Stock" at bounding box center [111, 233] width 222 height 40
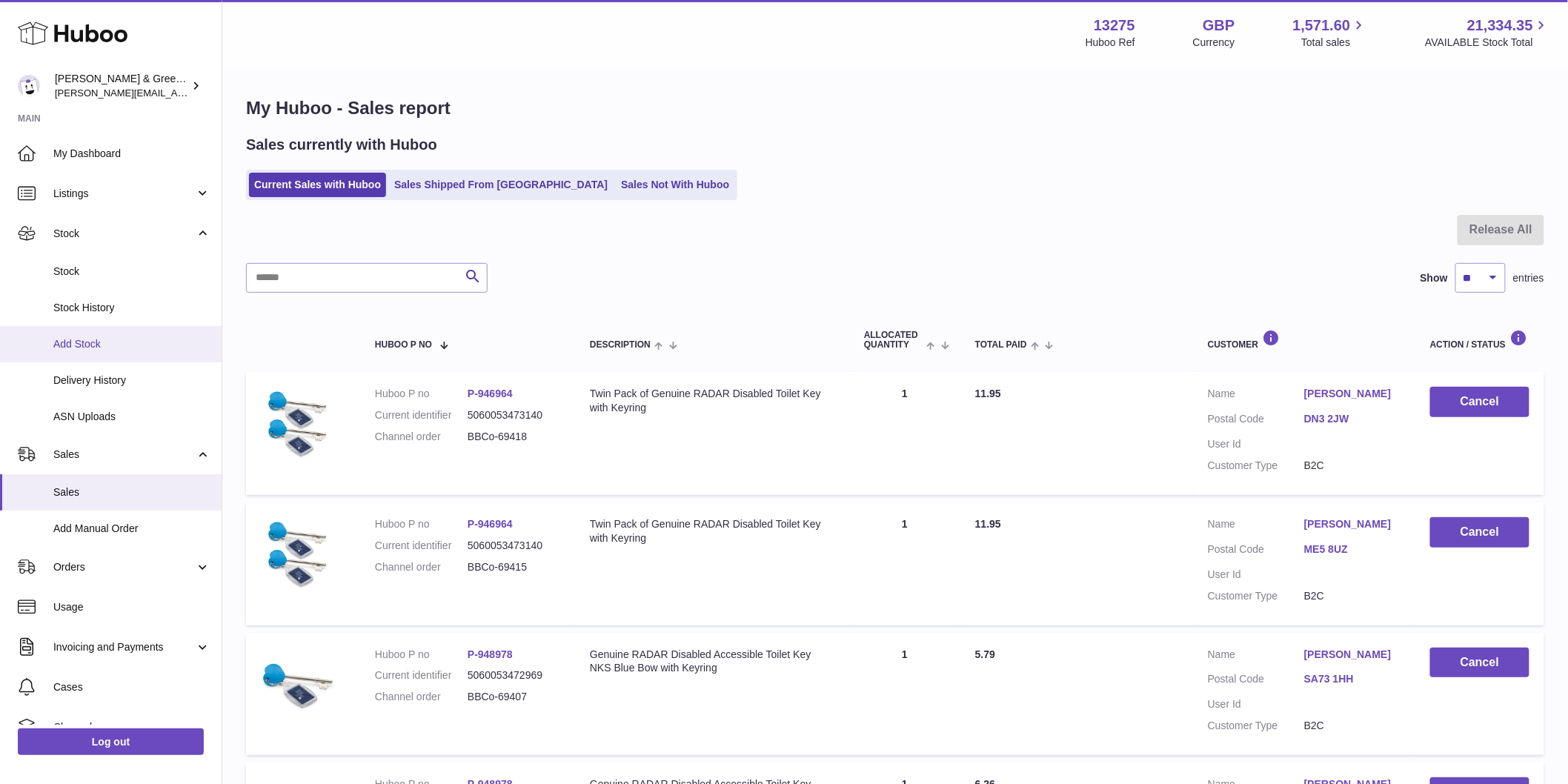
click at [144, 351] on link "Add Stock" at bounding box center [111, 344] width 222 height 36
click at [130, 376] on span "Delivery History" at bounding box center [132, 380] width 157 height 14
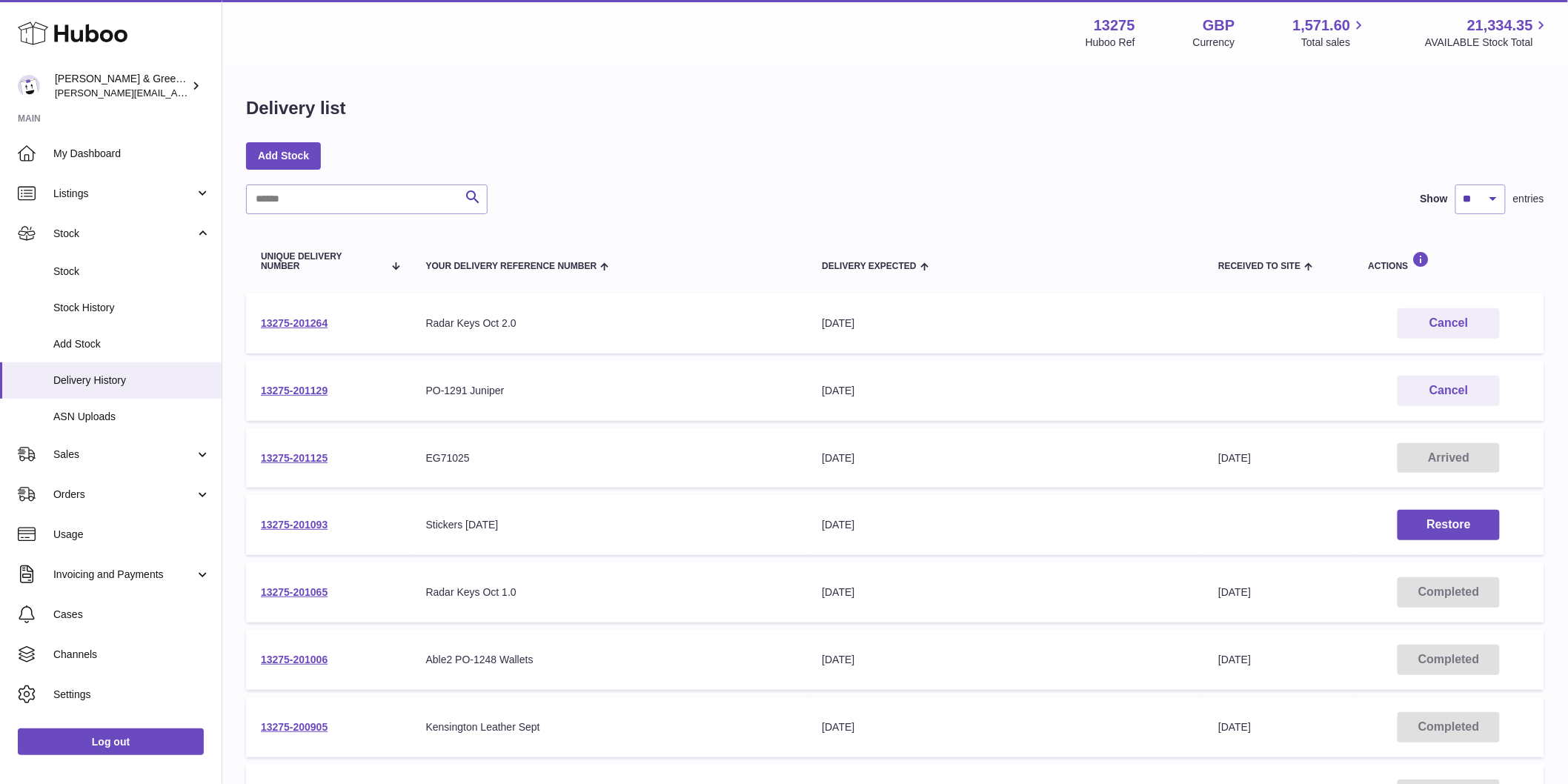
drag, startPoint x: 346, startPoint y: 320, endPoint x: 258, endPoint y: 320, distance: 88.0
click at [258, 320] on td "13275-201264" at bounding box center [328, 323] width 165 height 60
copy link "13275-201264"
